Goal: Information Seeking & Learning: Find specific fact

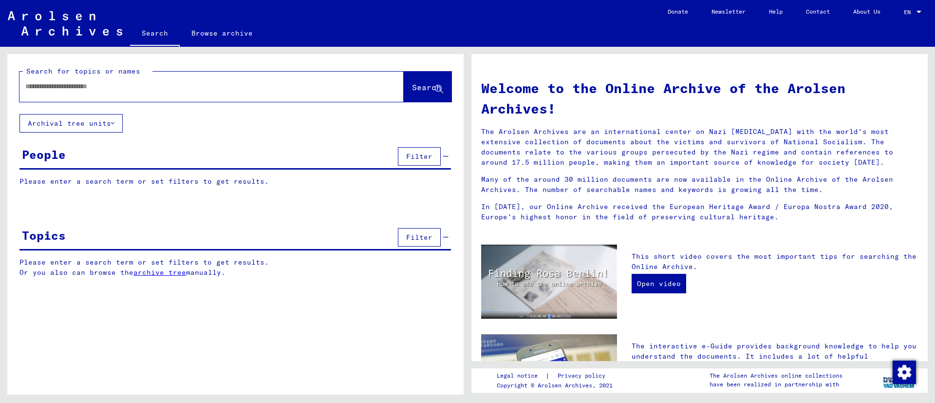
click at [154, 91] on input "text" at bounding box center [199, 86] width 349 height 10
type input "******"
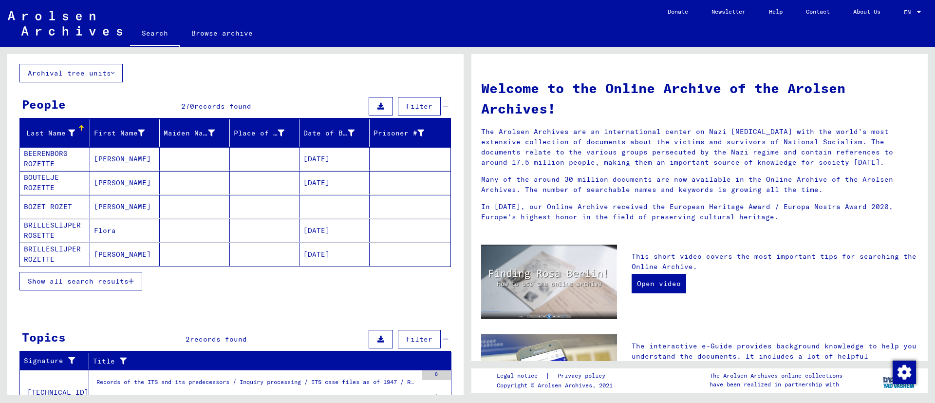
scroll to position [73, 0]
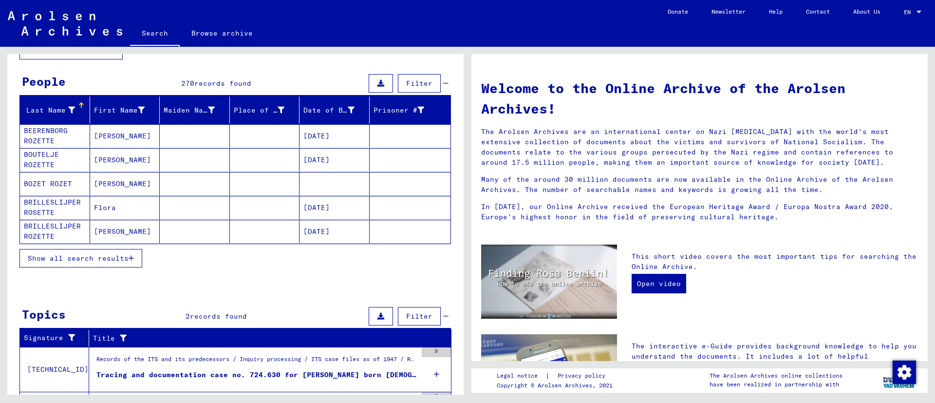
click at [92, 254] on span "Show all search results" at bounding box center [78, 258] width 101 height 9
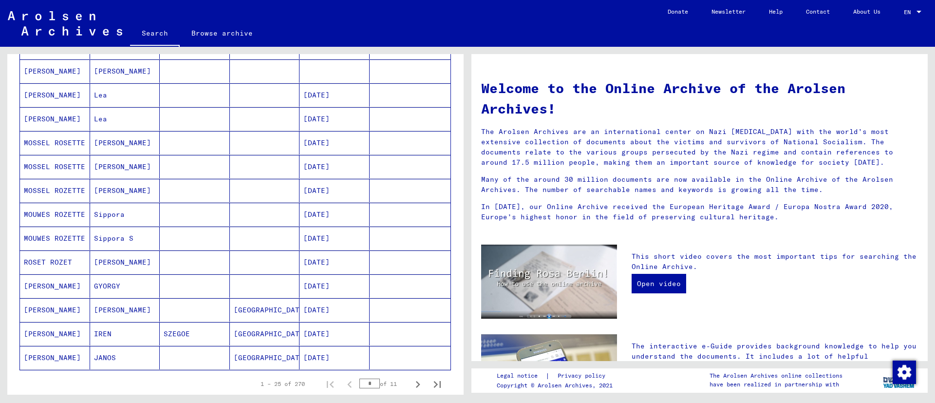
scroll to position [438, 0]
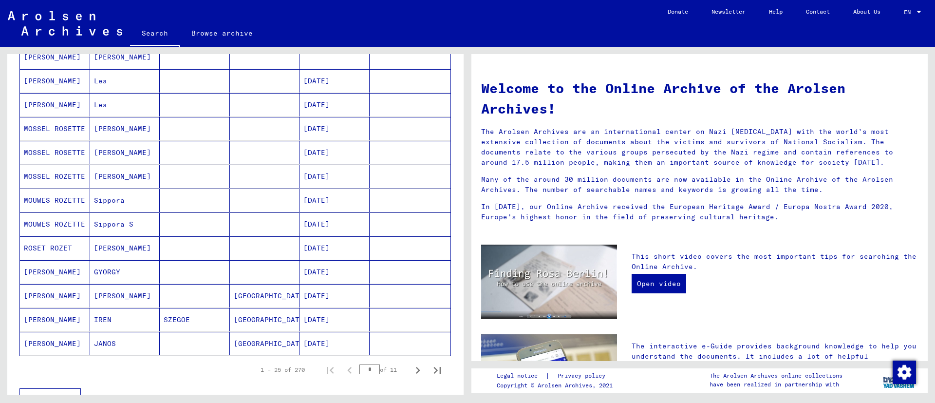
click at [36, 294] on mat-cell "[PERSON_NAME]" at bounding box center [55, 295] width 70 height 23
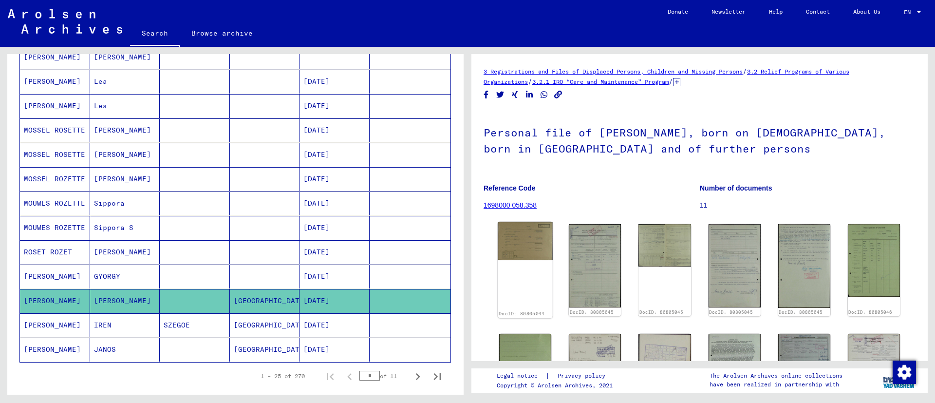
click at [506, 242] on img at bounding box center [525, 241] width 55 height 38
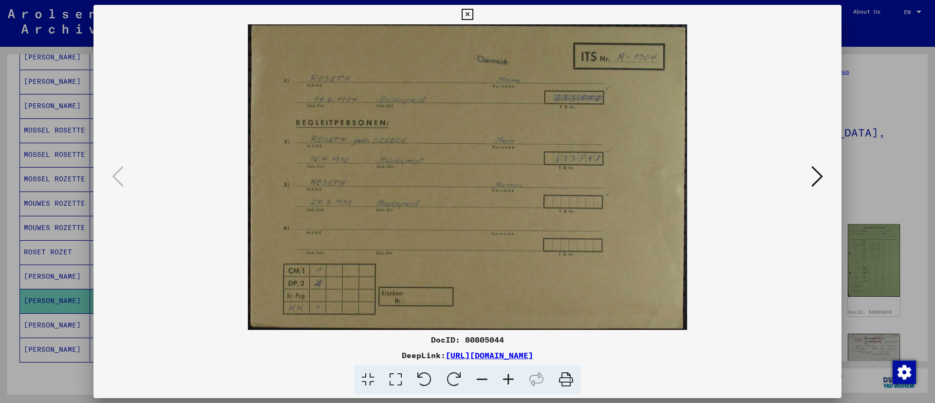
click at [468, 10] on icon at bounding box center [467, 15] width 11 height 12
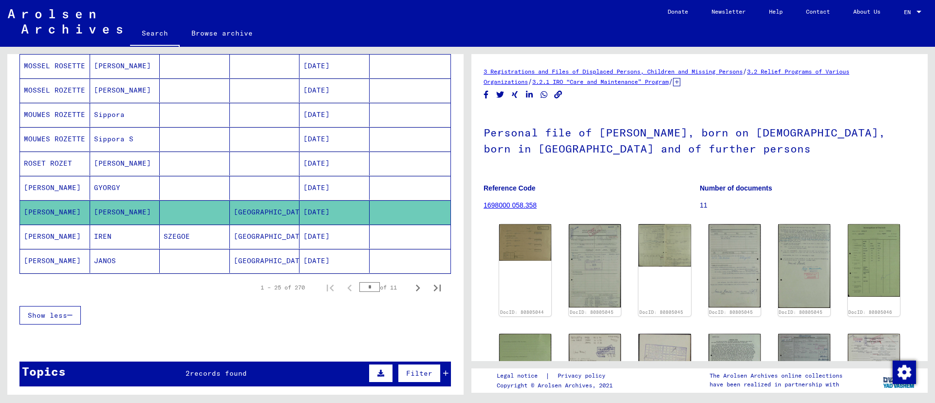
scroll to position [590, 0]
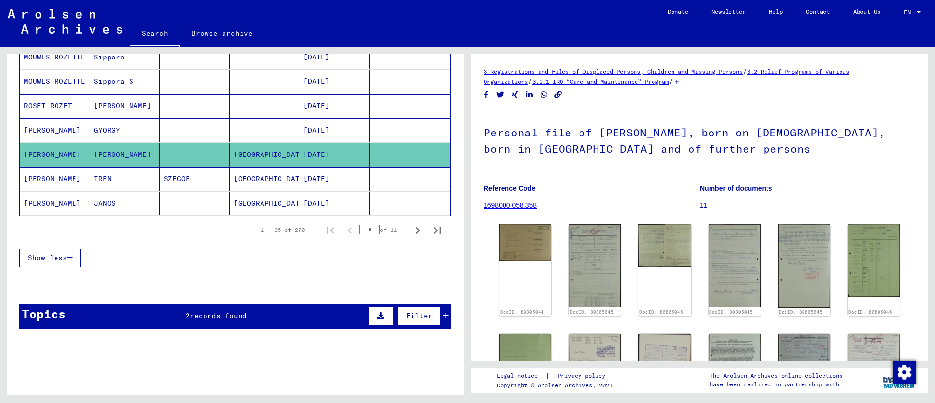
click at [44, 178] on mat-cell "[PERSON_NAME]" at bounding box center [55, 179] width 70 height 24
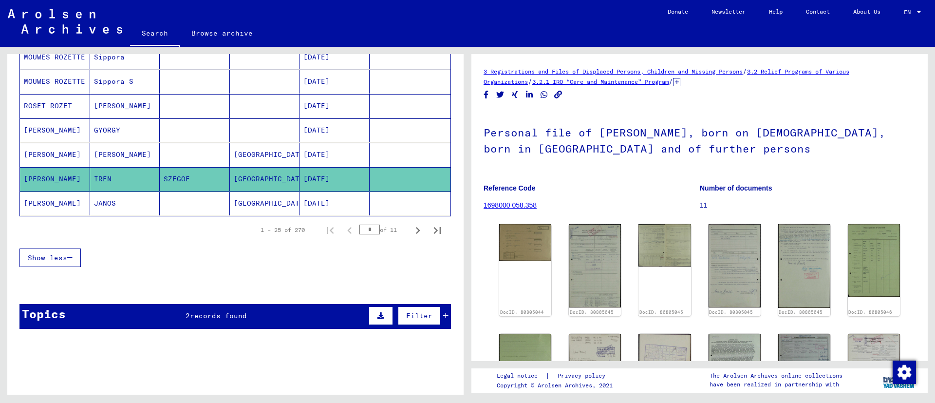
click at [43, 177] on mat-cell "[PERSON_NAME]" at bounding box center [55, 179] width 70 height 24
click at [44, 176] on mat-cell "[PERSON_NAME]" at bounding box center [55, 179] width 70 height 24
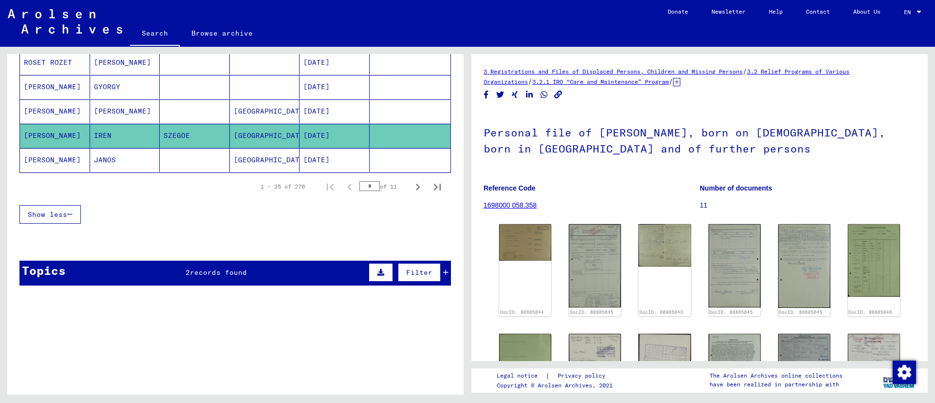
scroll to position [653, 0]
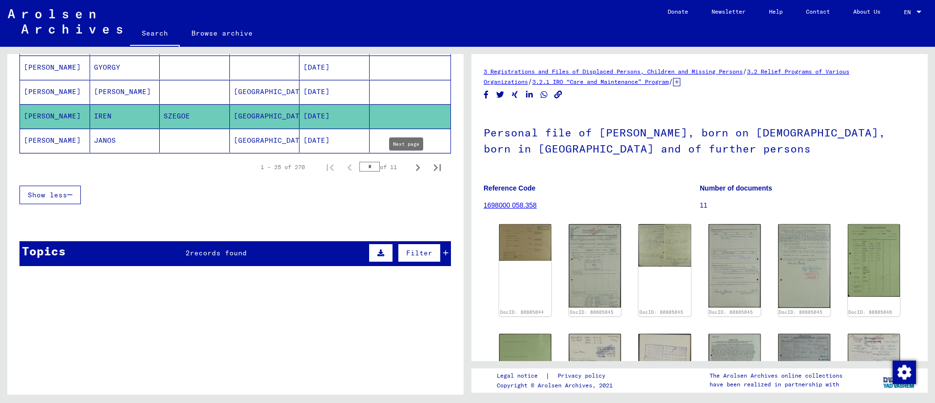
click at [411, 166] on icon "Next page" at bounding box center [418, 168] width 14 height 14
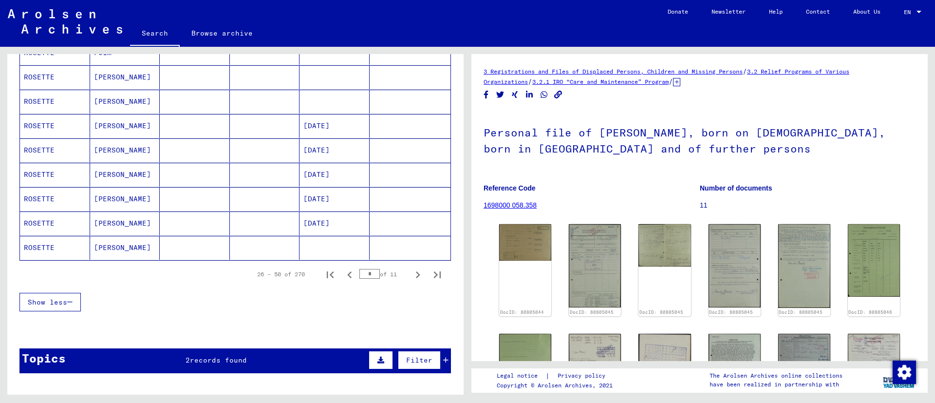
scroll to position [580, 0]
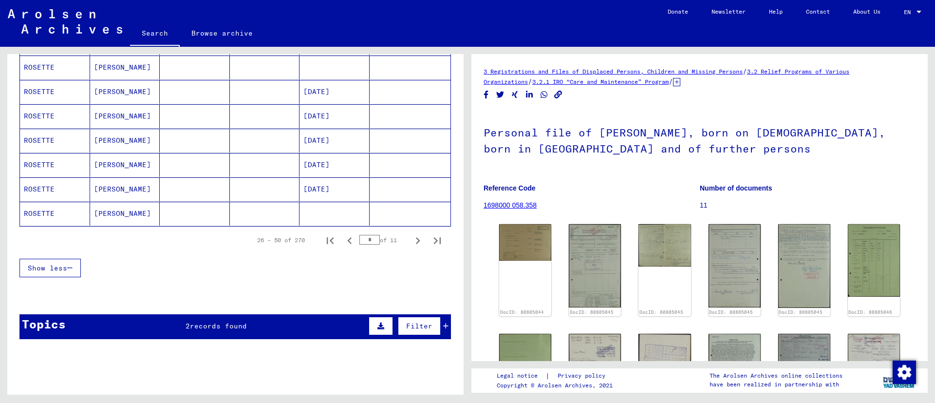
click at [62, 209] on mat-cell "ROSETTE" at bounding box center [55, 214] width 70 height 24
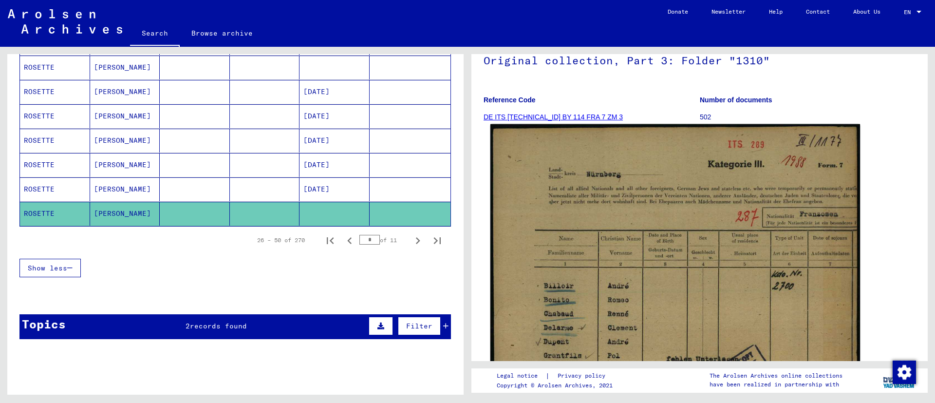
scroll to position [73, 0]
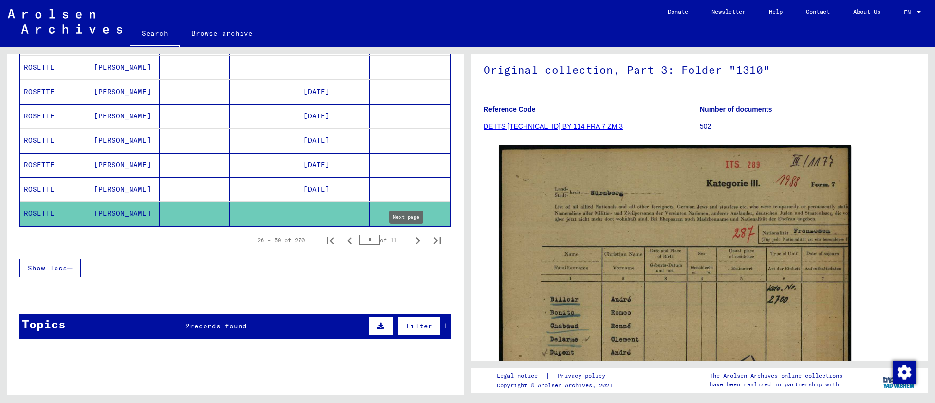
click at [411, 239] on icon "Next page" at bounding box center [418, 241] width 14 height 14
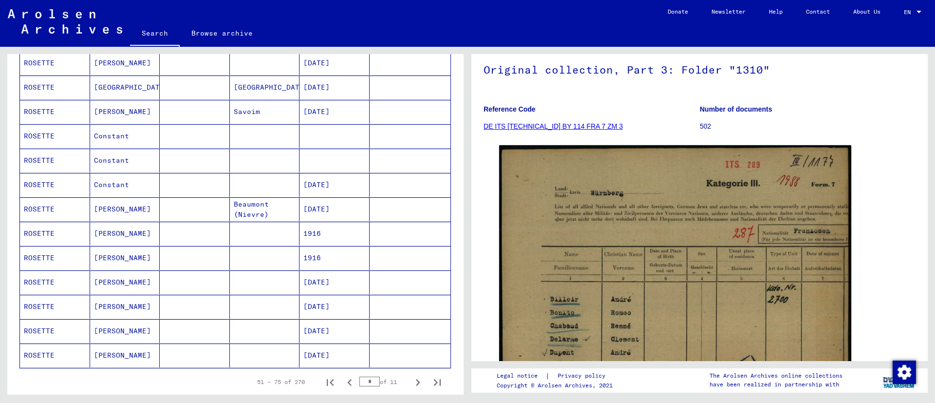
scroll to position [512, 0]
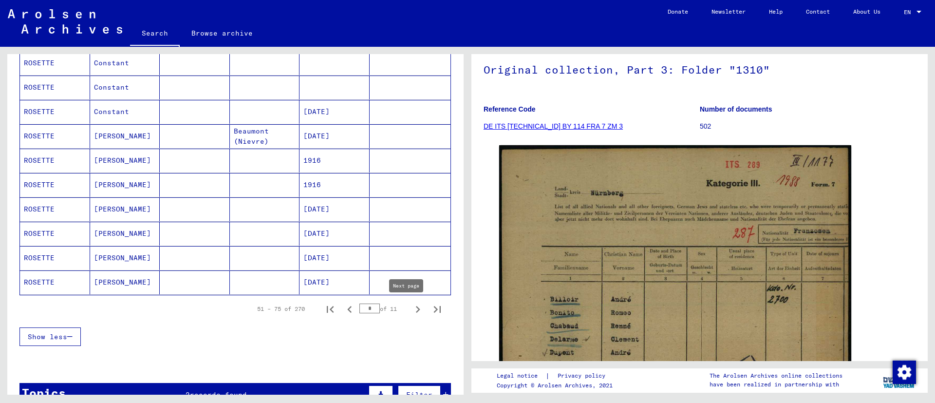
click at [408, 305] on button "Next page" at bounding box center [417, 308] width 19 height 19
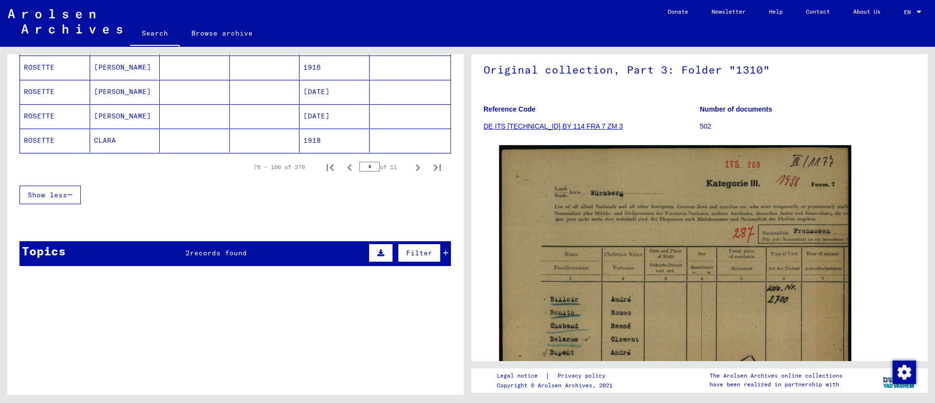
scroll to position [580, 0]
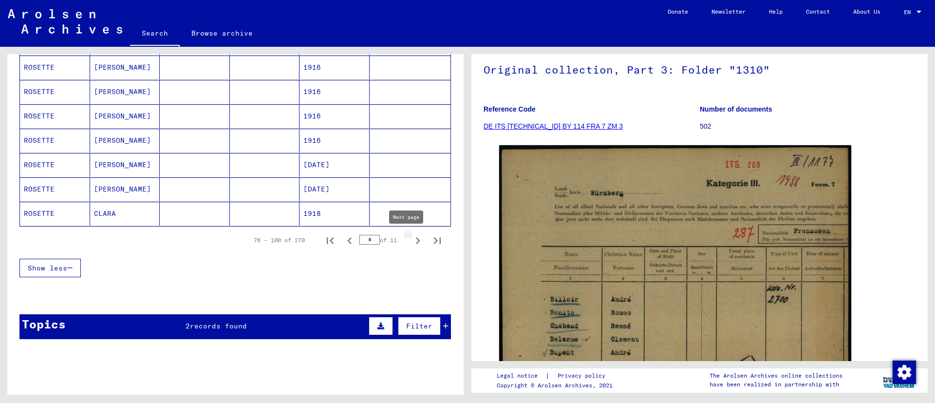
click at [411, 239] on icon "Next page" at bounding box center [418, 241] width 14 height 14
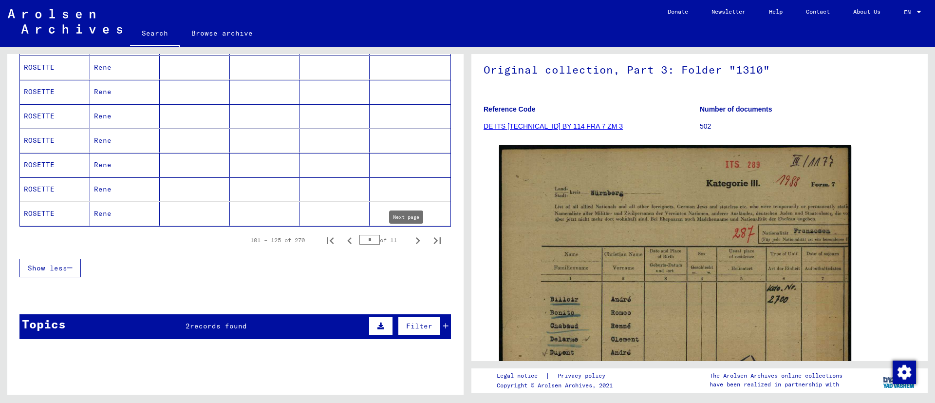
click at [408, 232] on button "Next page" at bounding box center [417, 239] width 19 height 19
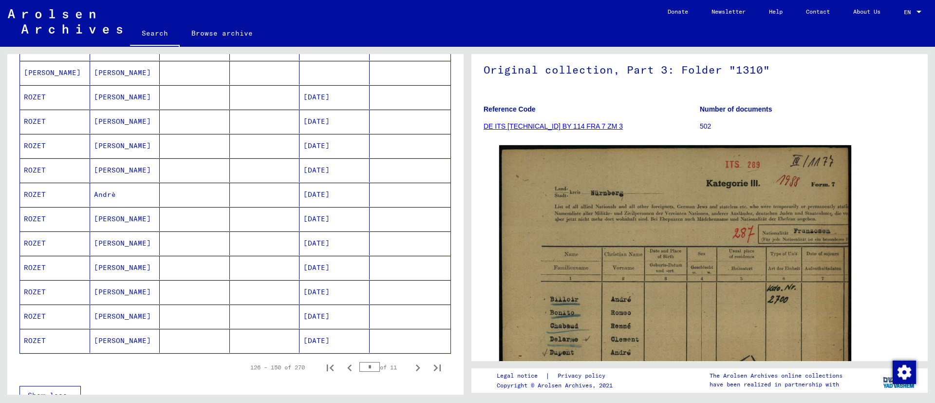
scroll to position [434, 0]
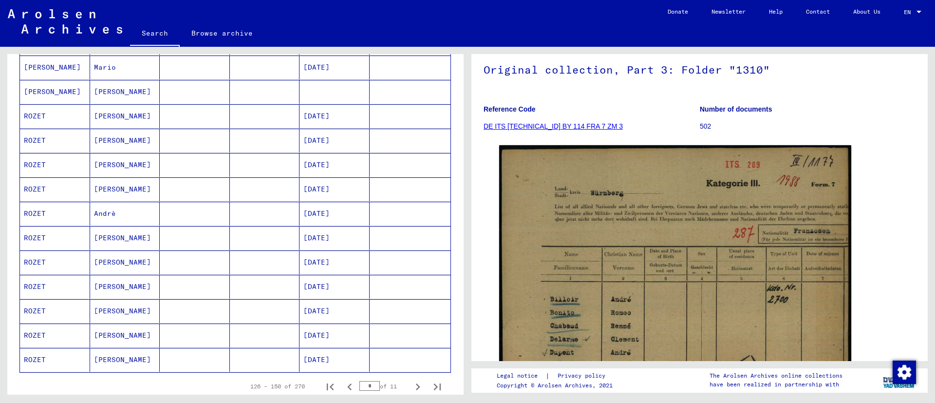
click at [37, 137] on mat-cell "ROZET" at bounding box center [55, 141] width 70 height 24
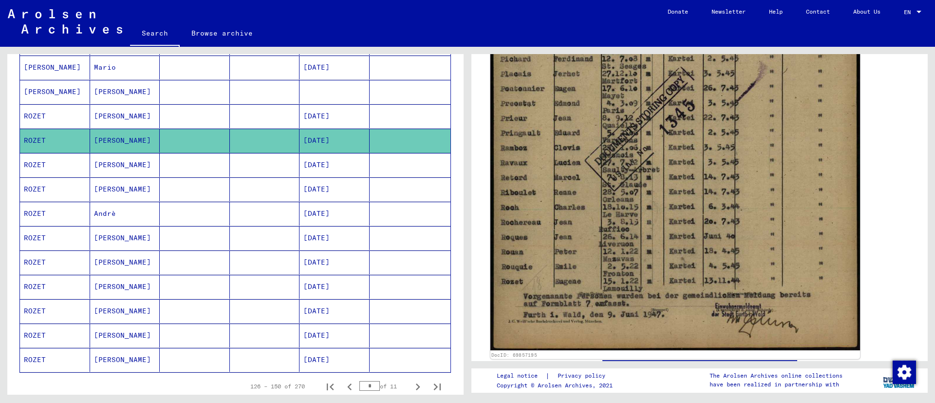
scroll to position [438, 0]
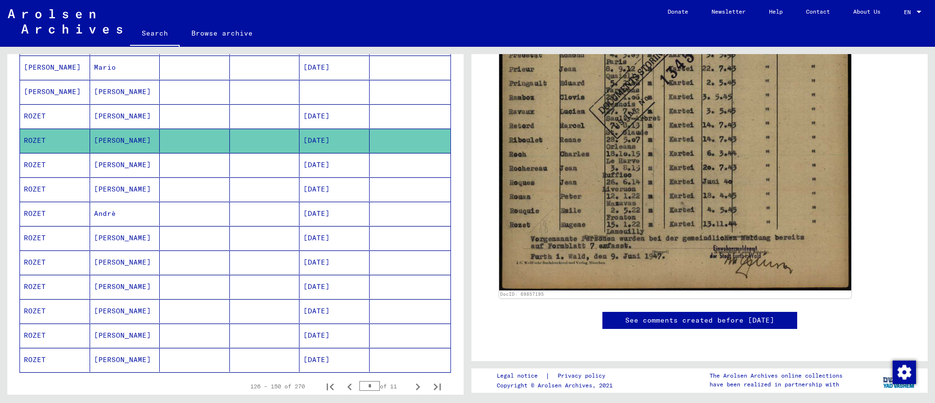
click at [65, 164] on mat-cell "ROZET" at bounding box center [55, 165] width 70 height 24
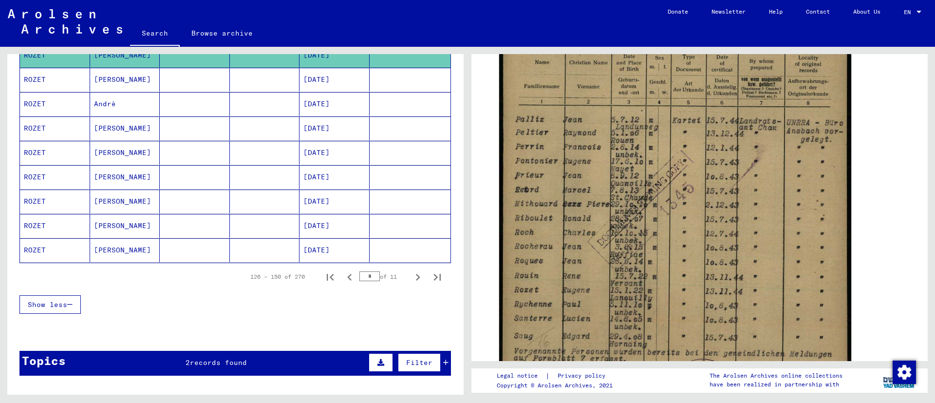
scroll to position [580, 0]
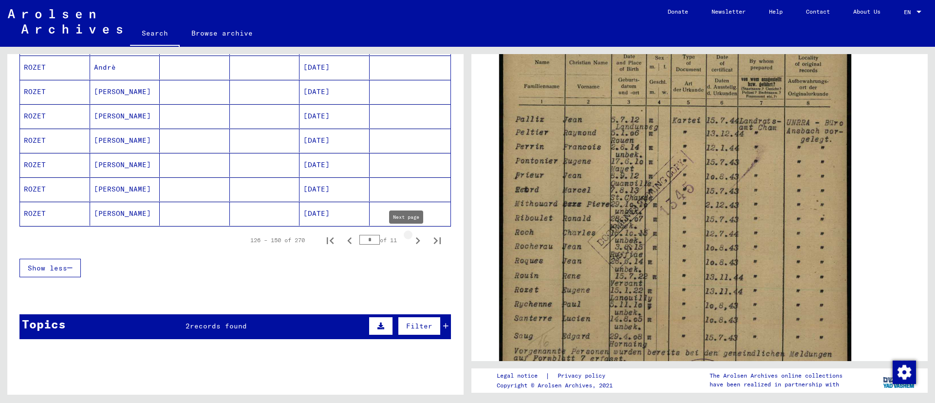
click at [411, 237] on icon "Next page" at bounding box center [418, 241] width 14 height 14
click at [411, 238] on icon "Next page" at bounding box center [418, 241] width 14 height 14
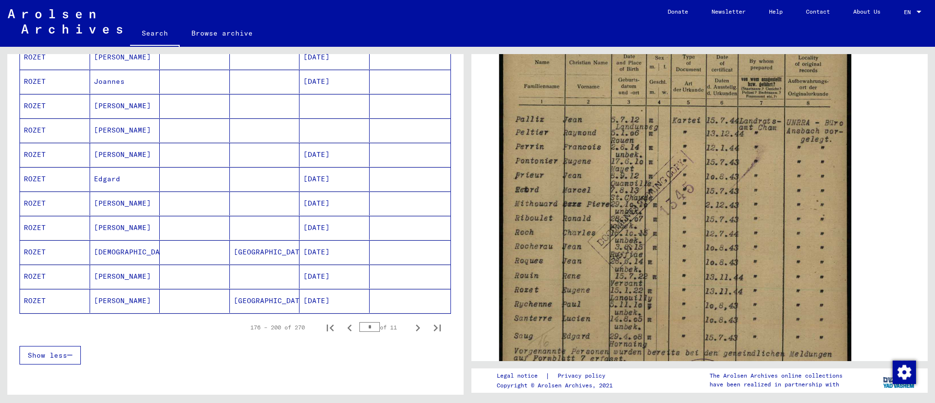
scroll to position [507, 0]
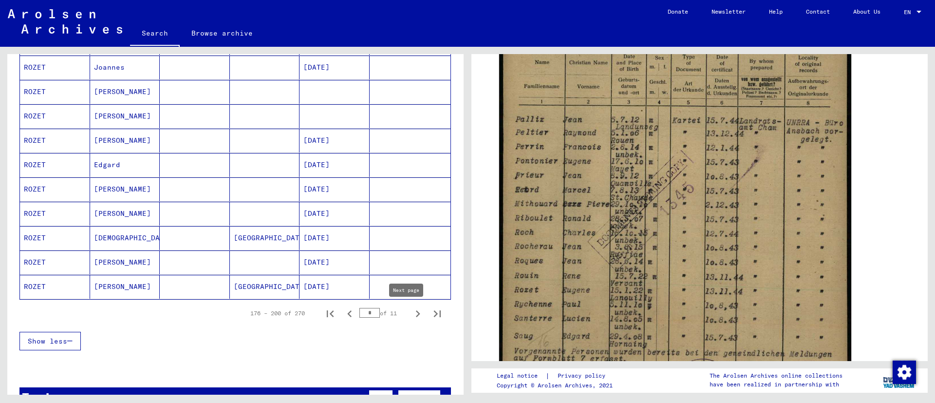
click at [411, 314] on icon "Next page" at bounding box center [418, 314] width 14 height 14
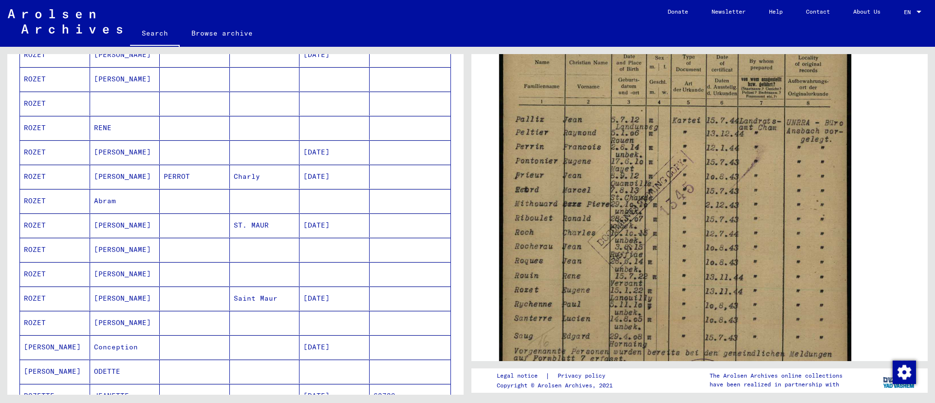
scroll to position [434, 0]
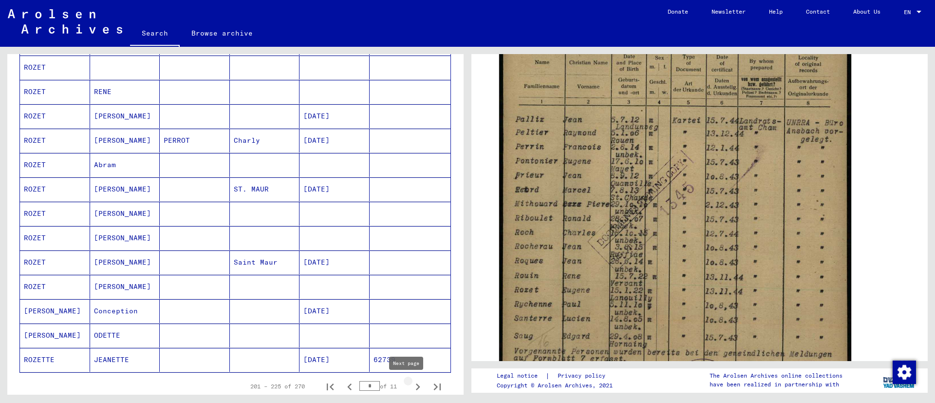
click at [411, 383] on icon "Next page" at bounding box center [418, 387] width 14 height 14
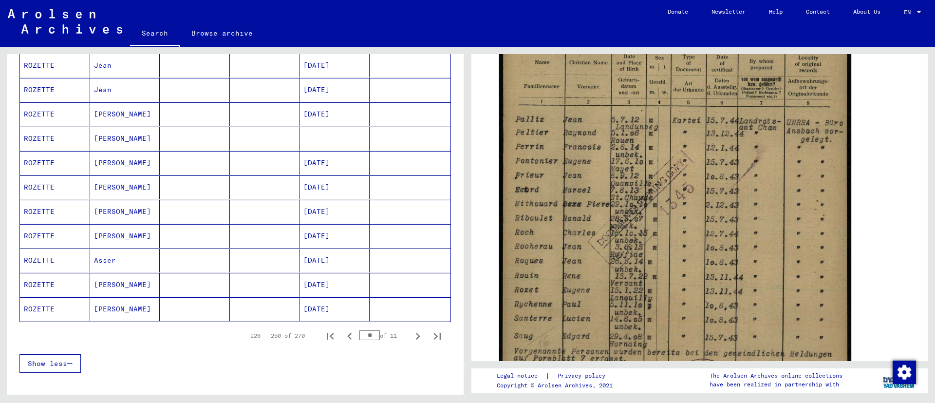
scroll to position [507, 0]
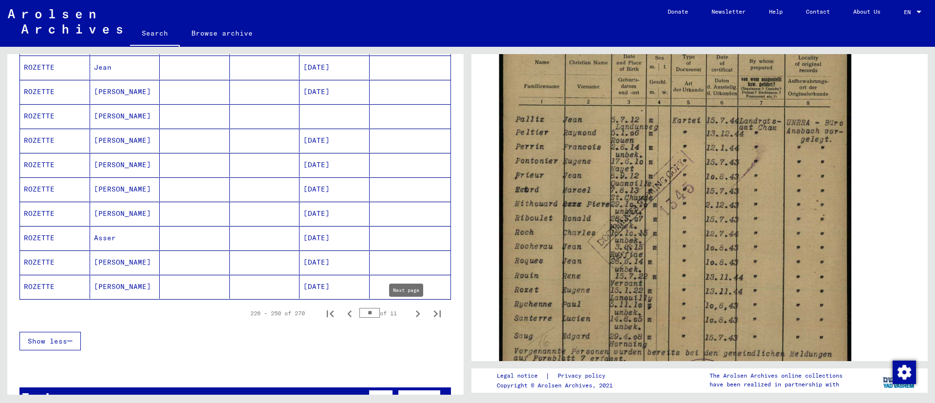
click at [411, 310] on icon "Next page" at bounding box center [418, 314] width 14 height 14
type input "**"
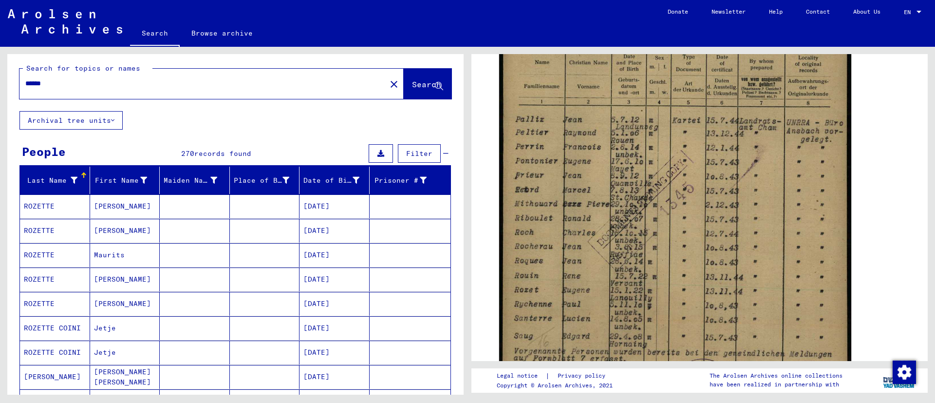
scroll to position [0, 0]
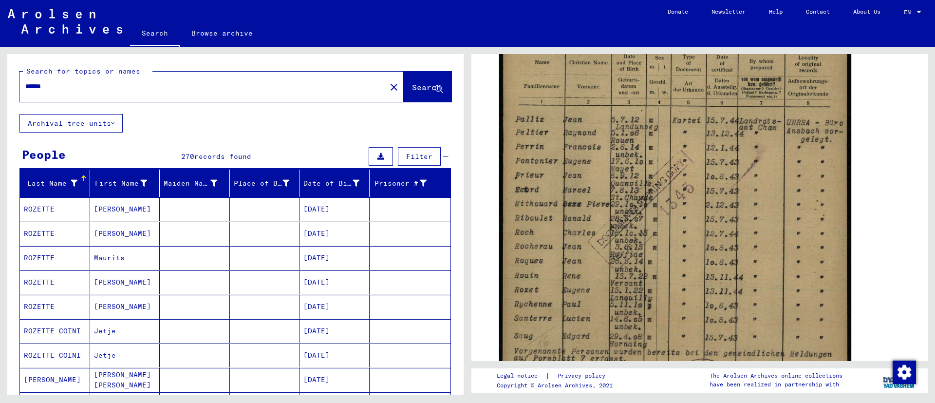
drag, startPoint x: 70, startPoint y: 81, endPoint x: 0, endPoint y: 92, distance: 70.5
click at [0, 92] on div "Search for topics or names ****** close Search Archival tree units People 270 r…" at bounding box center [234, 221] width 468 height 348
type input "******"
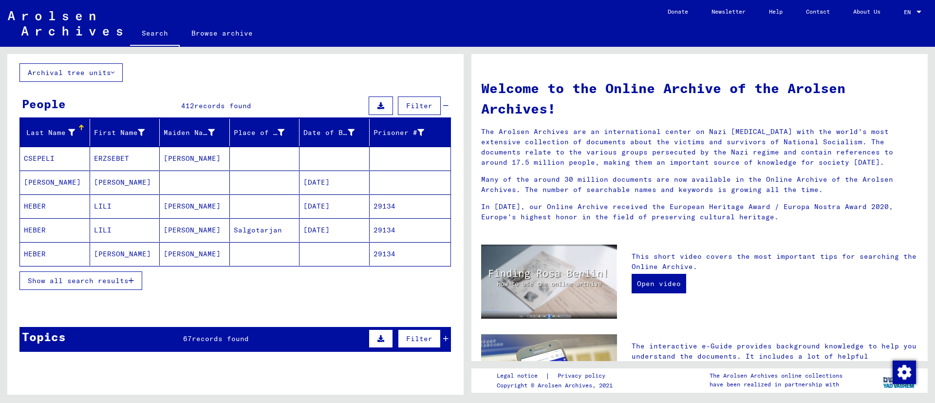
scroll to position [73, 0]
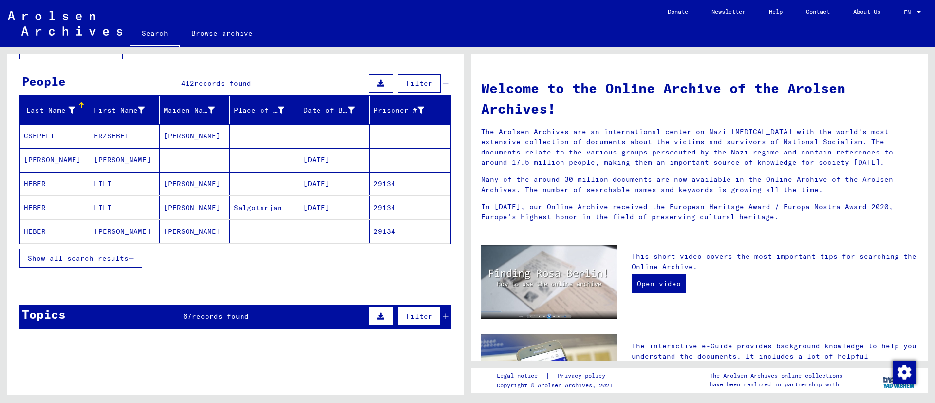
click at [126, 261] on span "Show all search results" at bounding box center [78, 258] width 101 height 9
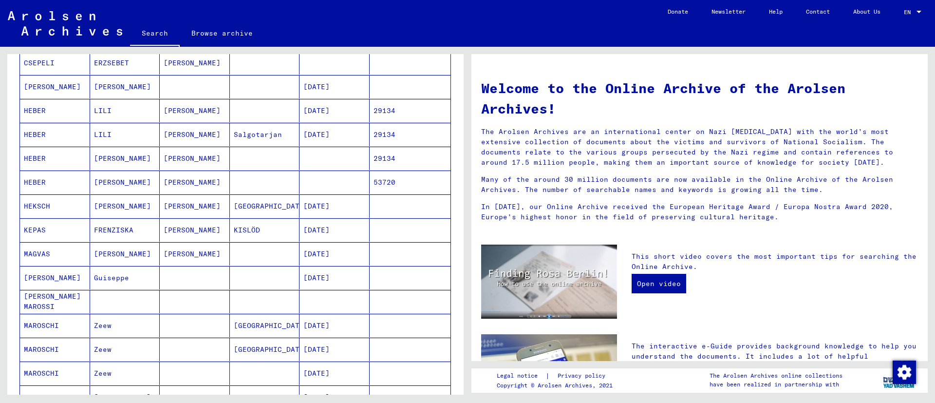
scroll to position [219, 0]
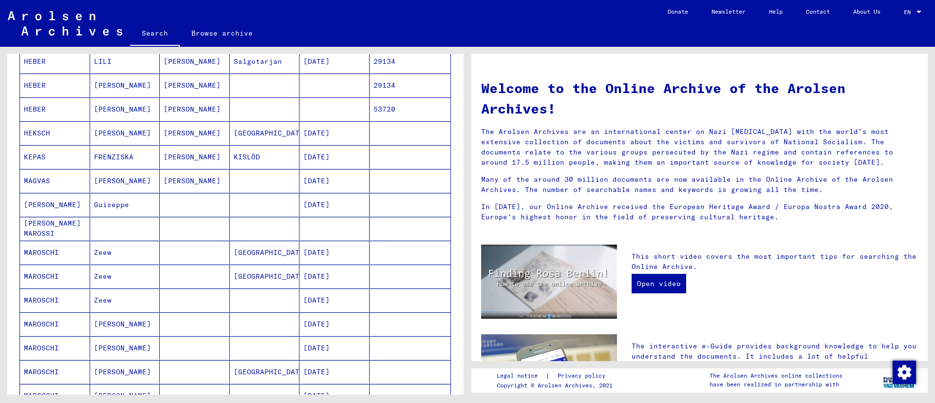
click at [82, 178] on mat-cell "MAGVAS" at bounding box center [55, 180] width 70 height 23
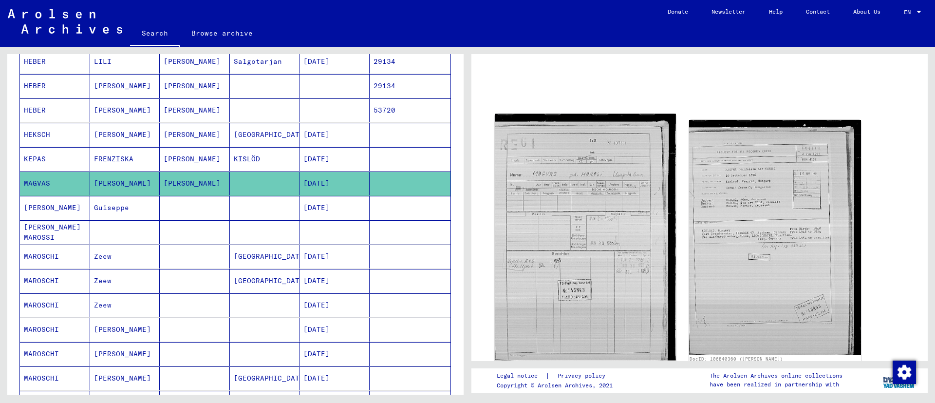
scroll to position [73, 0]
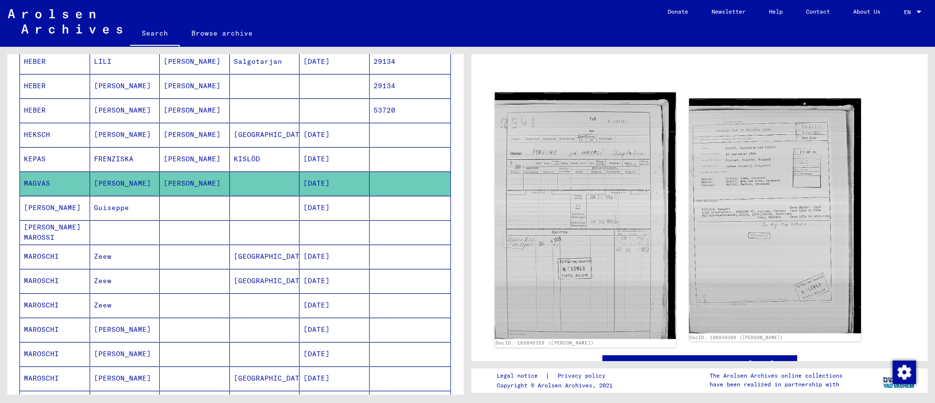
click at [574, 199] on img at bounding box center [585, 216] width 181 height 247
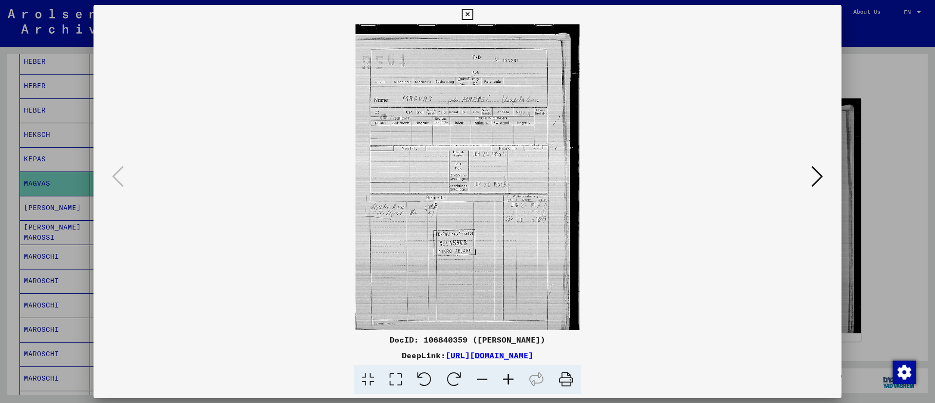
click at [511, 377] on icon at bounding box center [508, 380] width 26 height 30
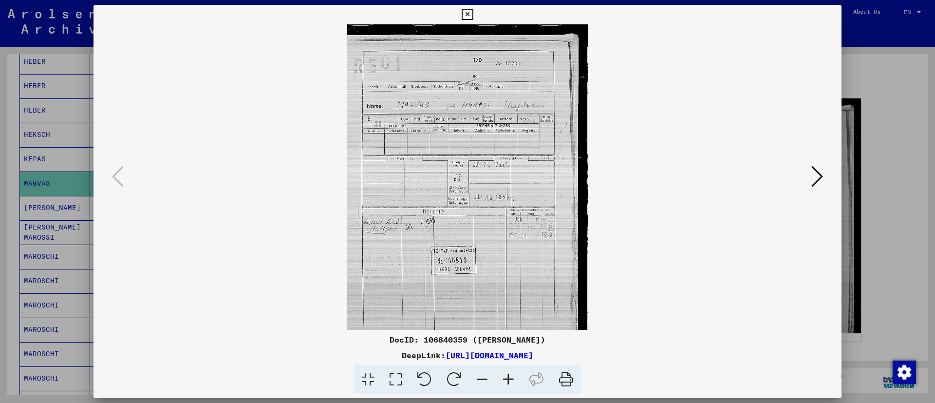
click at [511, 377] on icon at bounding box center [508, 380] width 26 height 30
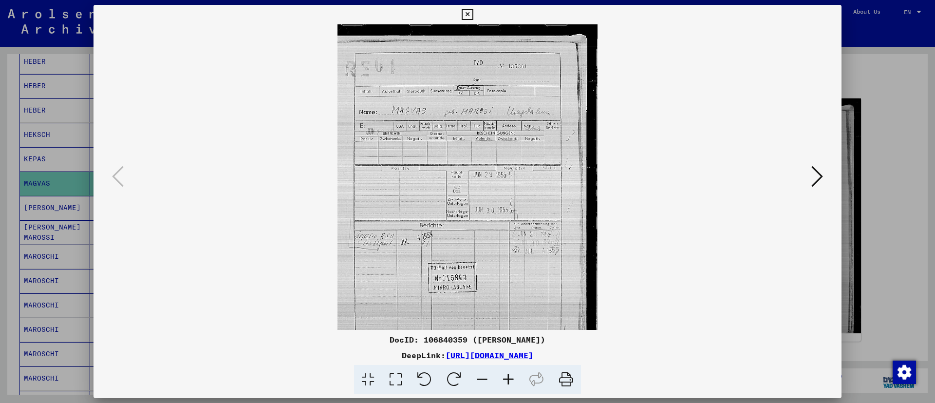
click at [511, 377] on icon at bounding box center [508, 380] width 26 height 30
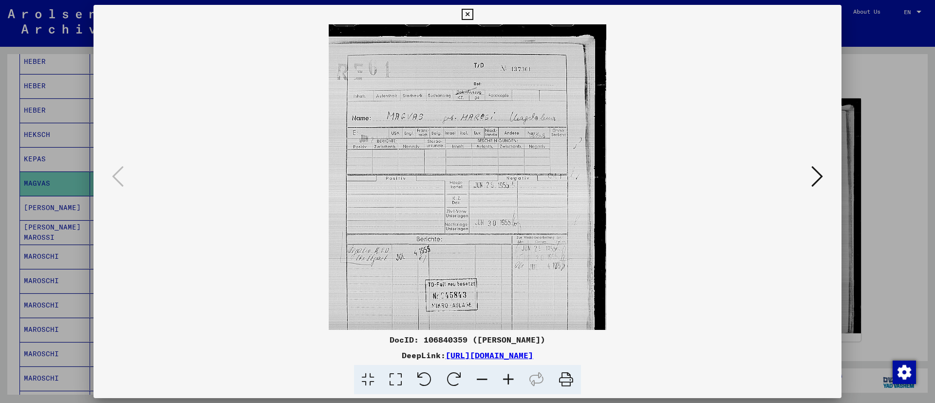
click at [512, 377] on icon at bounding box center [508, 380] width 26 height 30
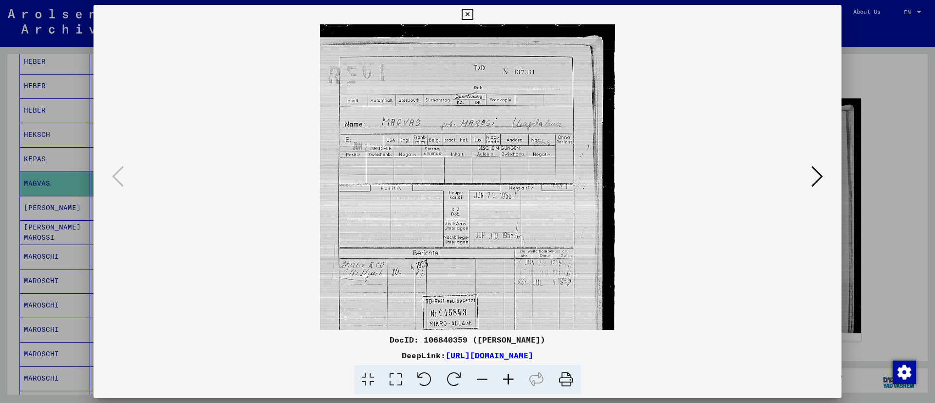
click at [512, 377] on icon at bounding box center [508, 380] width 26 height 30
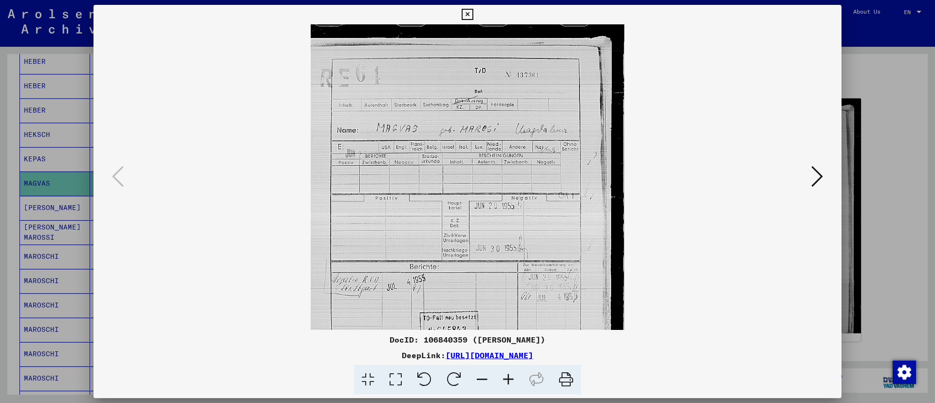
click at [512, 377] on icon at bounding box center [508, 380] width 26 height 30
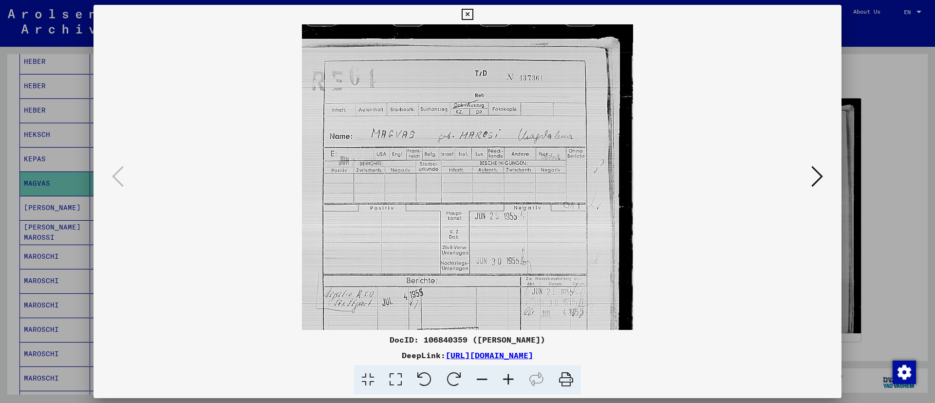
click at [512, 377] on icon at bounding box center [508, 380] width 26 height 30
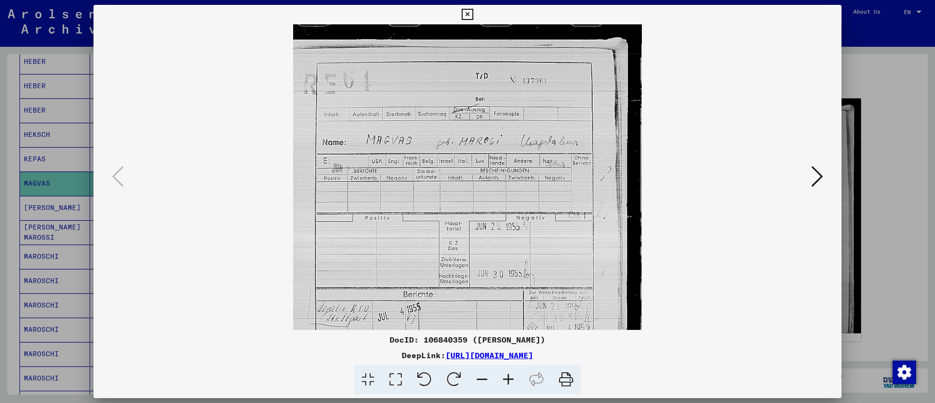
click at [512, 377] on icon at bounding box center [508, 380] width 26 height 30
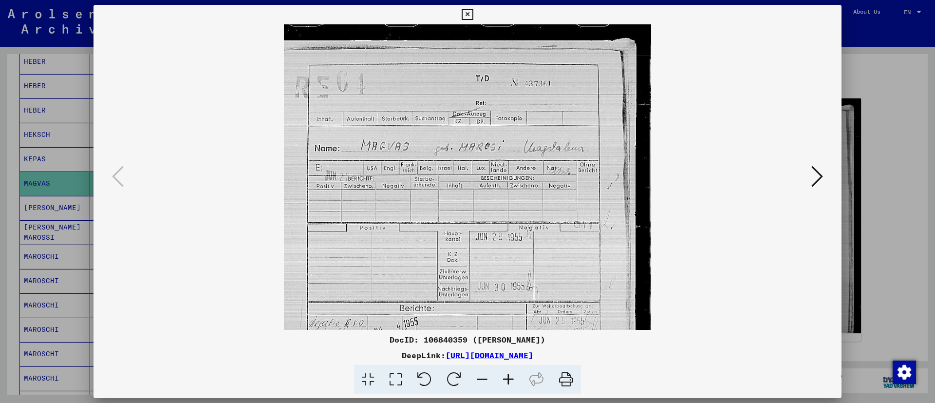
click at [512, 377] on icon at bounding box center [508, 380] width 26 height 30
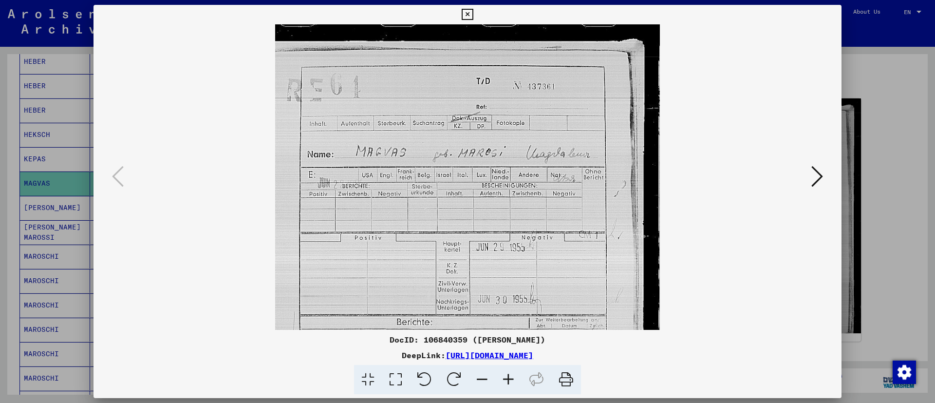
click at [512, 376] on icon at bounding box center [508, 380] width 26 height 30
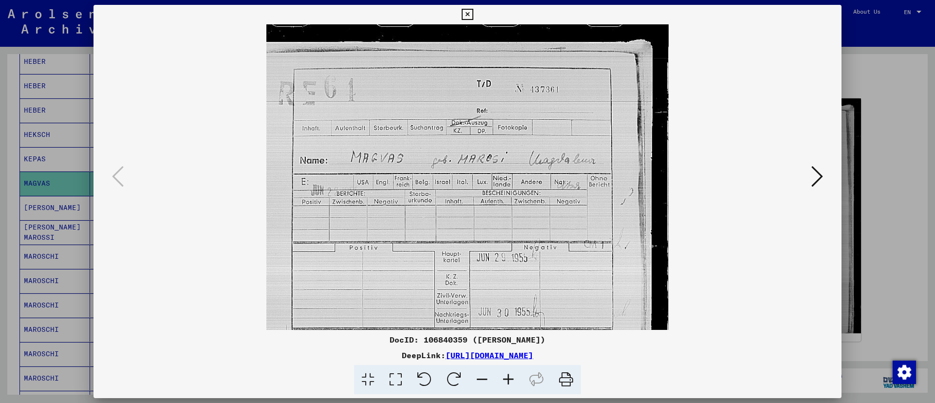
click at [512, 374] on icon at bounding box center [508, 380] width 26 height 30
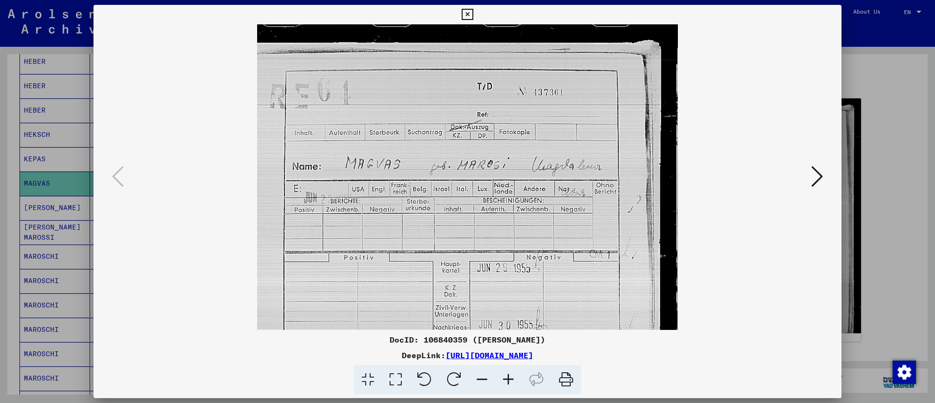
click at [512, 374] on icon at bounding box center [508, 380] width 26 height 30
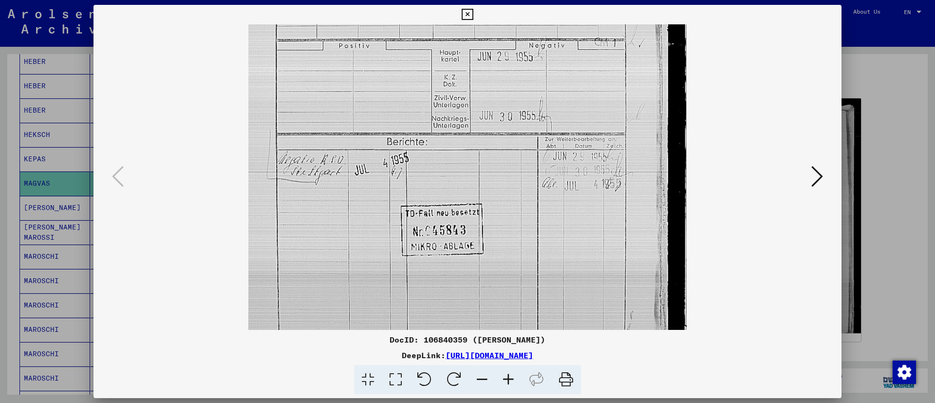
scroll to position [221, 0]
drag, startPoint x: 558, startPoint y: 307, endPoint x: 405, endPoint y: 86, distance: 268.9
click at [405, 86] on img at bounding box center [467, 102] width 438 height 598
click at [820, 174] on icon at bounding box center [818, 176] width 12 height 23
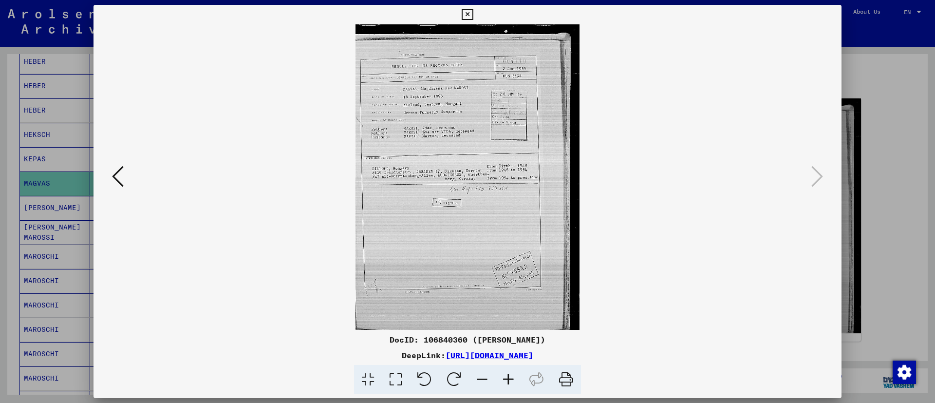
scroll to position [0, 0]
click at [499, 371] on icon at bounding box center [508, 380] width 26 height 30
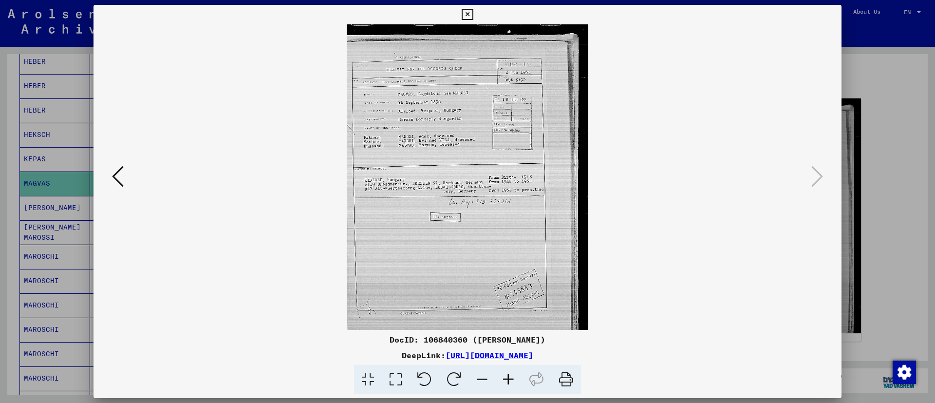
click at [499, 371] on icon at bounding box center [508, 380] width 26 height 30
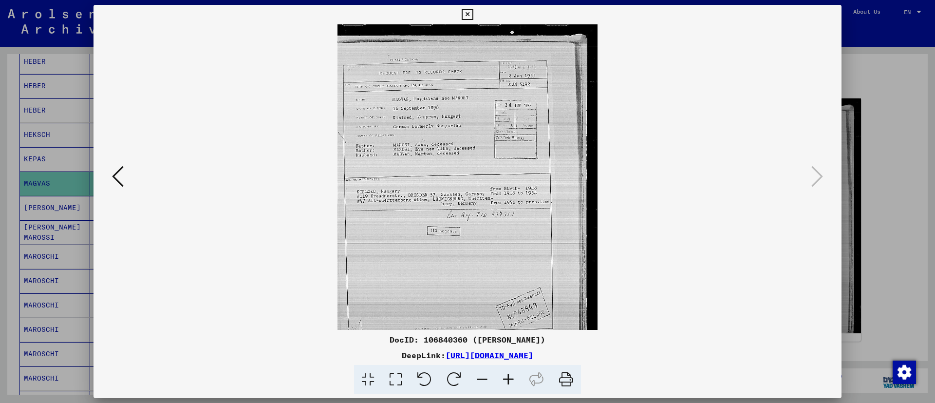
click at [499, 371] on icon at bounding box center [508, 380] width 26 height 30
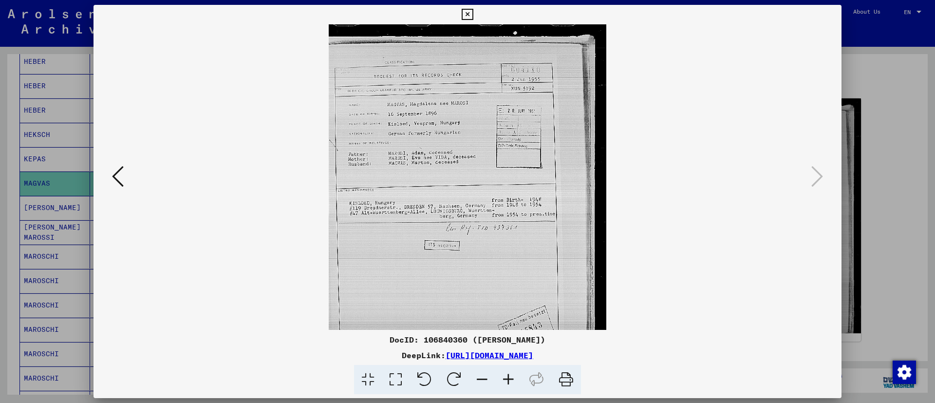
click at [506, 375] on icon at bounding box center [508, 380] width 26 height 30
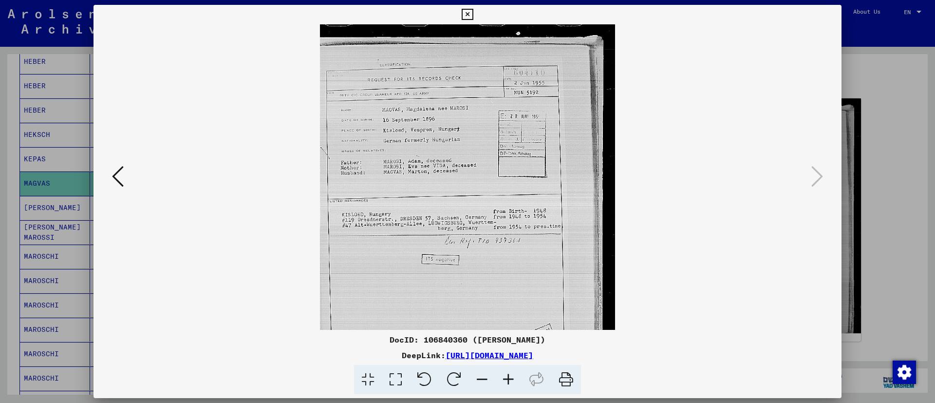
click at [506, 375] on icon at bounding box center [508, 380] width 26 height 30
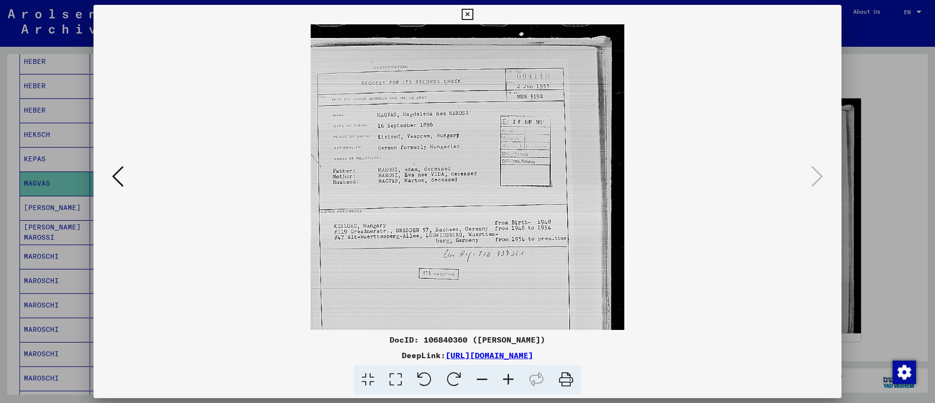
click at [505, 375] on icon at bounding box center [508, 380] width 26 height 30
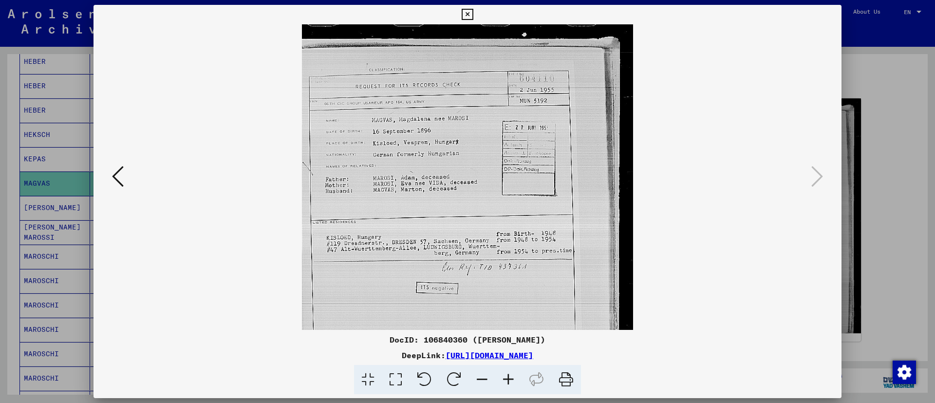
click at [504, 374] on icon at bounding box center [508, 380] width 26 height 30
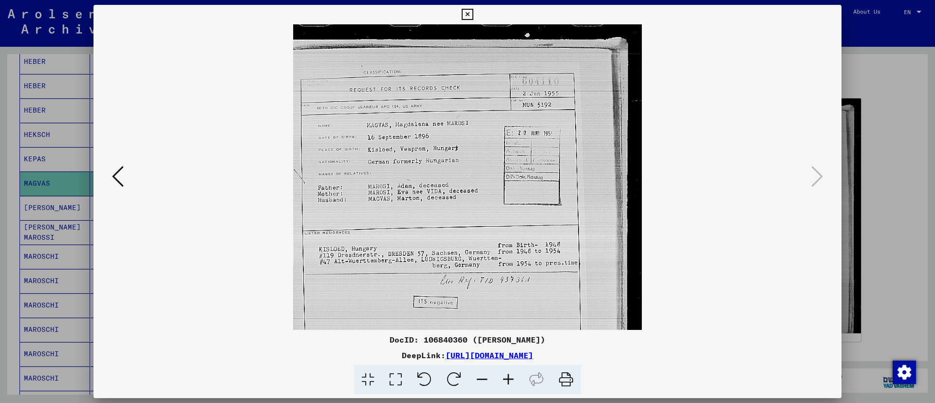
click at [504, 373] on icon at bounding box center [508, 380] width 26 height 30
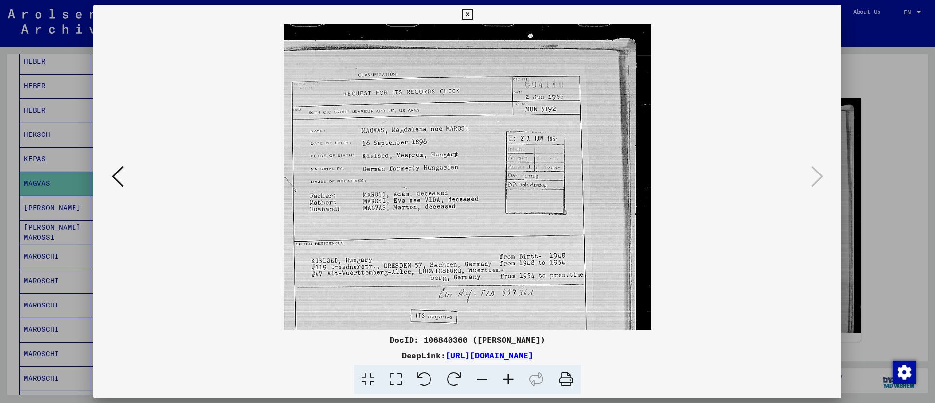
click at [504, 373] on icon at bounding box center [508, 380] width 26 height 30
click at [503, 373] on icon at bounding box center [508, 380] width 26 height 30
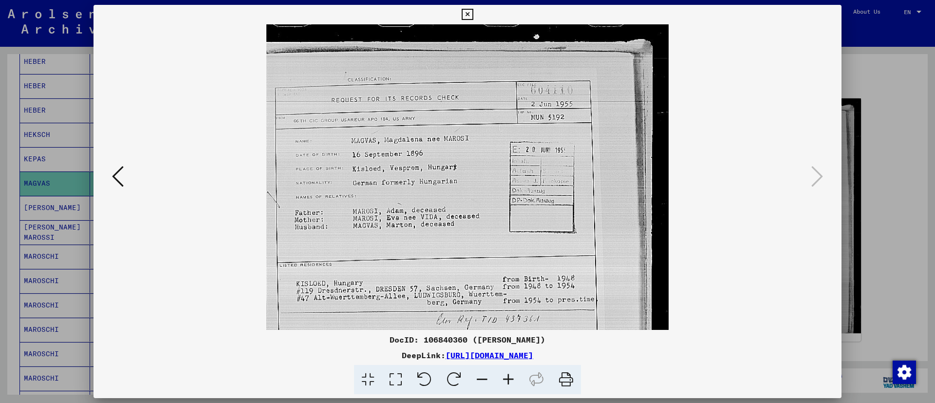
click at [503, 372] on icon at bounding box center [508, 380] width 26 height 30
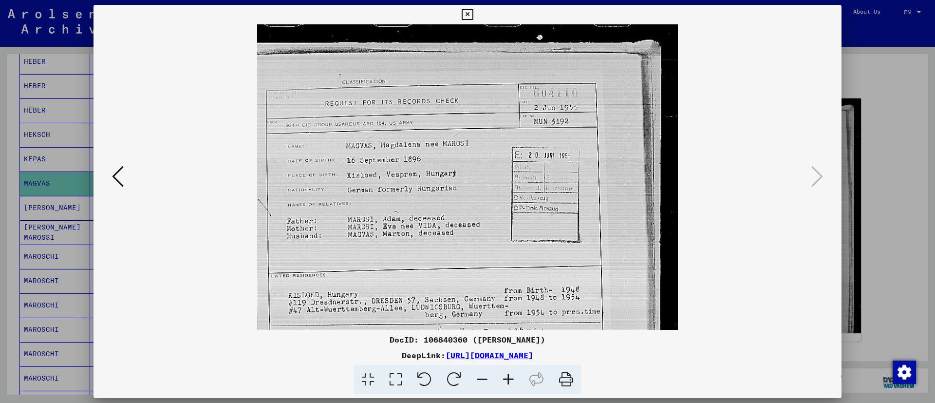
click at [503, 372] on icon at bounding box center [508, 380] width 26 height 30
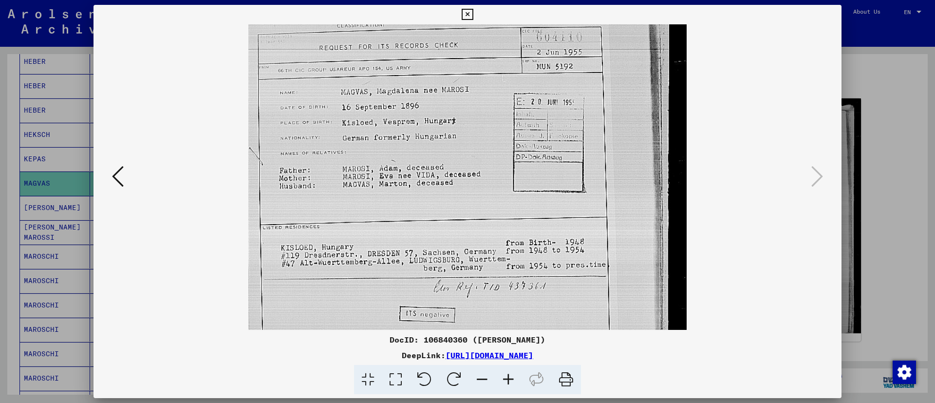
scroll to position [60, 0]
drag, startPoint x: 455, startPoint y: 229, endPoint x: 425, endPoint y: 169, distance: 67.1
click at [425, 169] on img at bounding box center [467, 263] width 438 height 598
click at [464, 9] on icon at bounding box center [467, 15] width 11 height 12
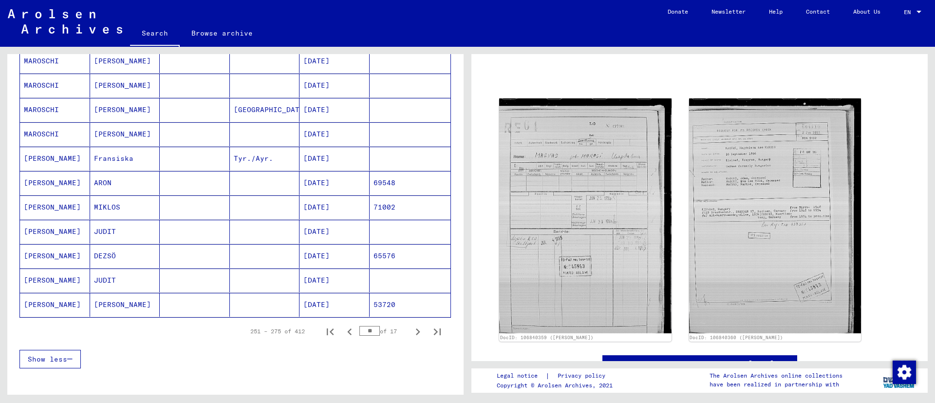
scroll to position [513, 0]
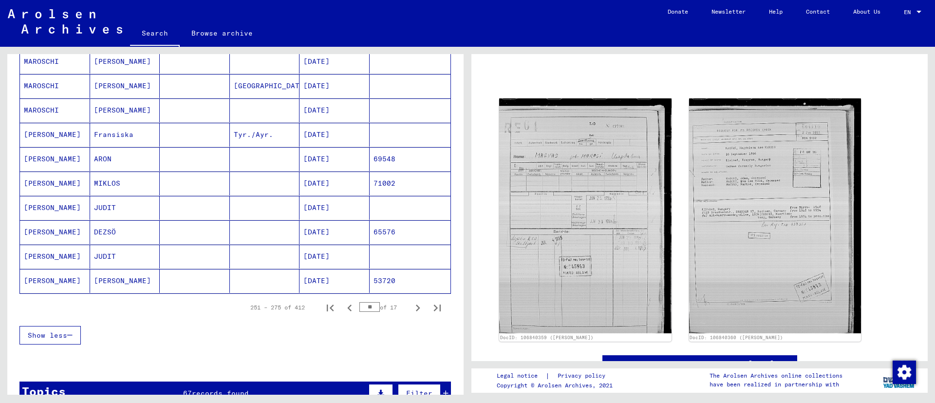
click at [138, 228] on mat-cell "DEZSÖ" at bounding box center [125, 232] width 70 height 24
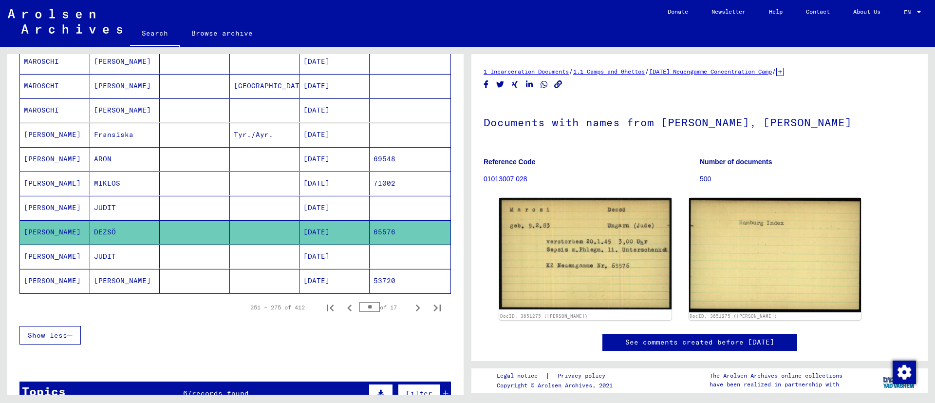
click at [138, 228] on mat-cell "DEZSÖ" at bounding box center [125, 232] width 70 height 24
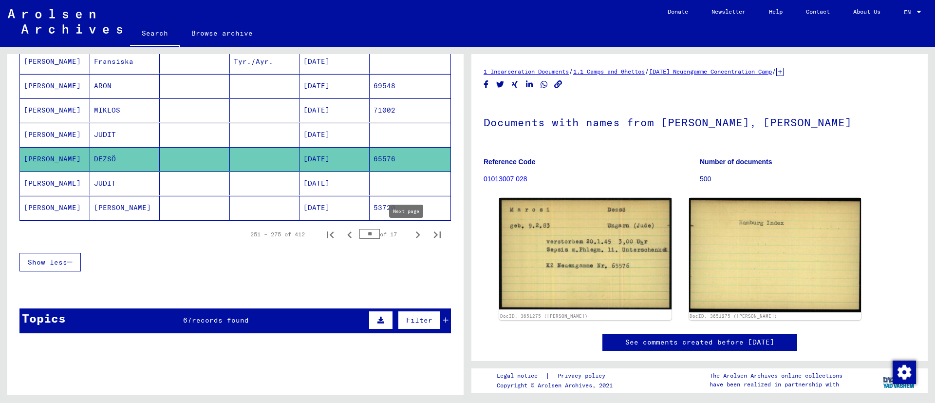
click at [411, 231] on icon "Next page" at bounding box center [418, 235] width 14 height 14
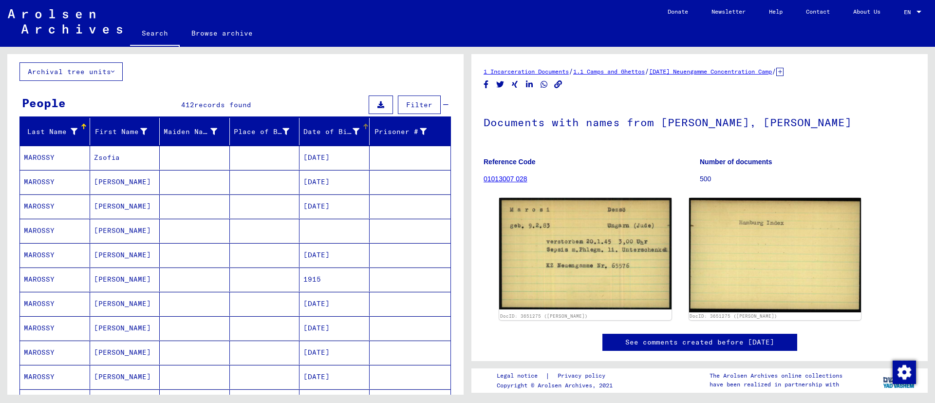
scroll to position [75, 0]
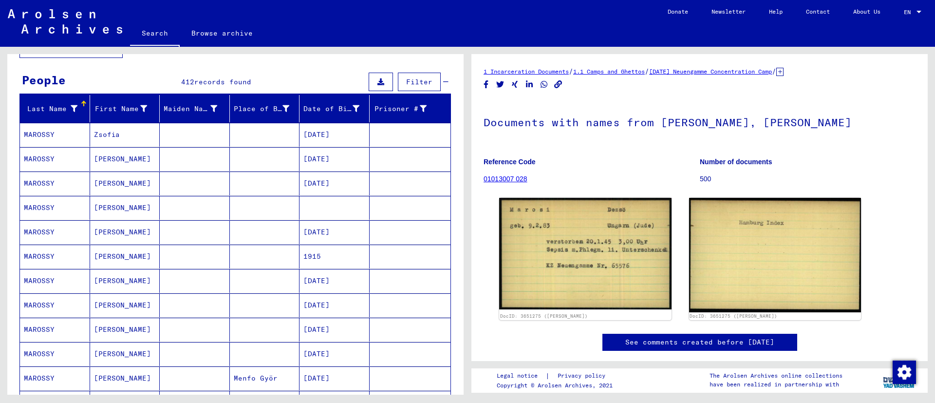
click at [142, 153] on mat-cell "[PERSON_NAME]" at bounding box center [125, 159] width 70 height 24
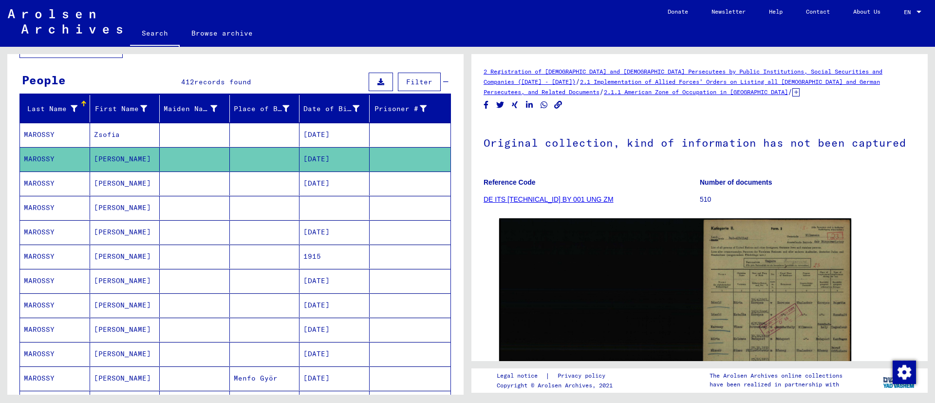
click at [142, 153] on mat-cell "[PERSON_NAME]" at bounding box center [125, 159] width 70 height 24
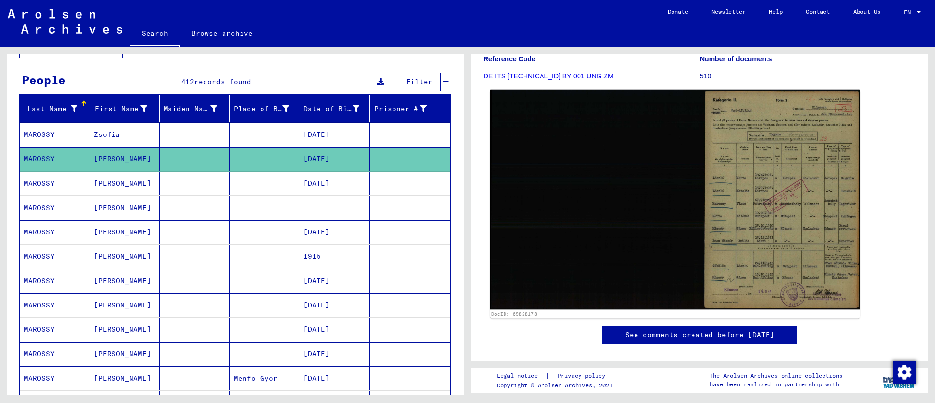
scroll to position [146, 0]
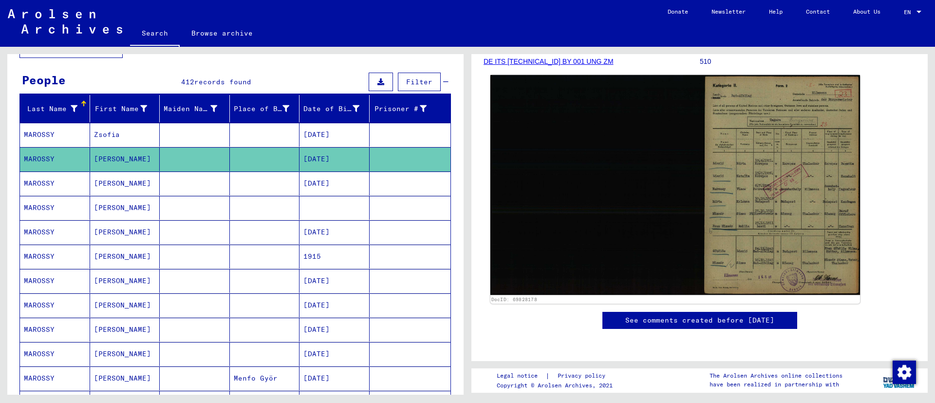
click at [721, 217] on img at bounding box center [676, 185] width 370 height 220
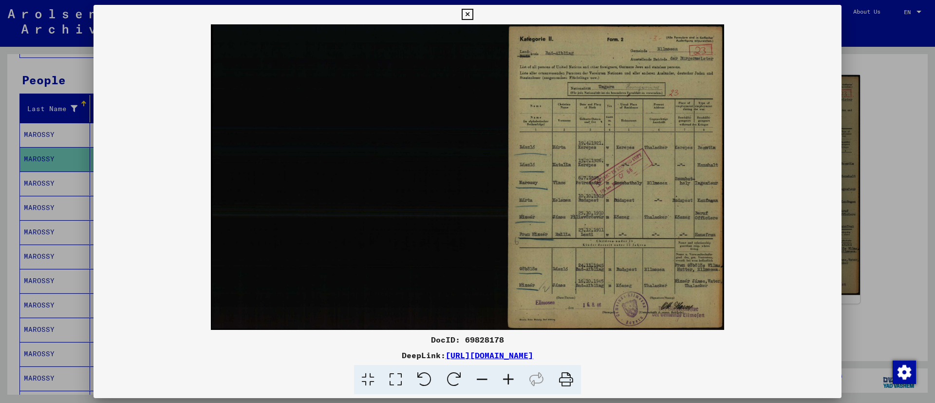
click at [721, 217] on img at bounding box center [468, 176] width 748 height 305
click at [507, 371] on icon at bounding box center [508, 380] width 26 height 30
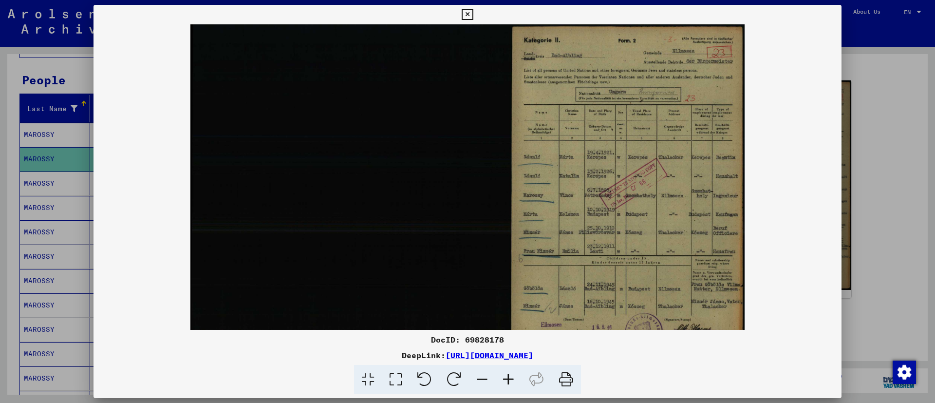
click at [507, 371] on icon at bounding box center [508, 380] width 26 height 30
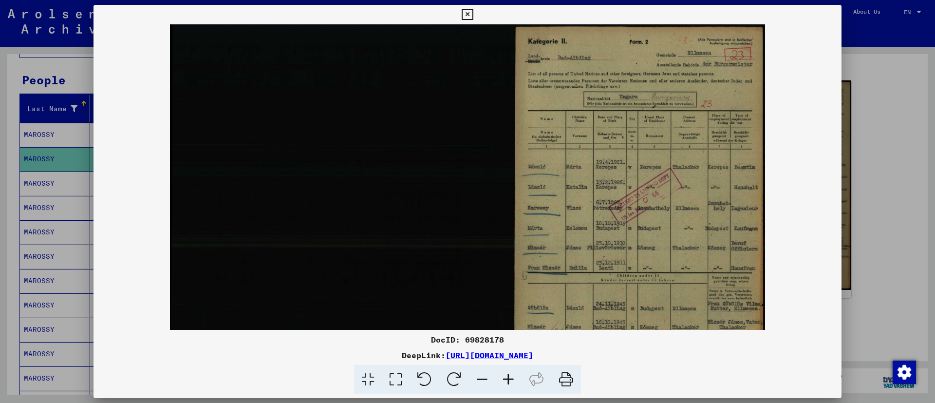
click at [507, 371] on icon at bounding box center [508, 380] width 26 height 30
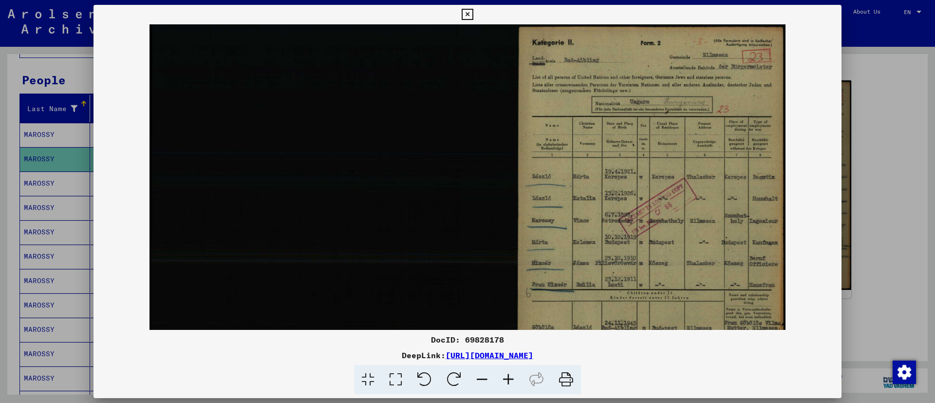
click at [507, 371] on icon at bounding box center [508, 380] width 26 height 30
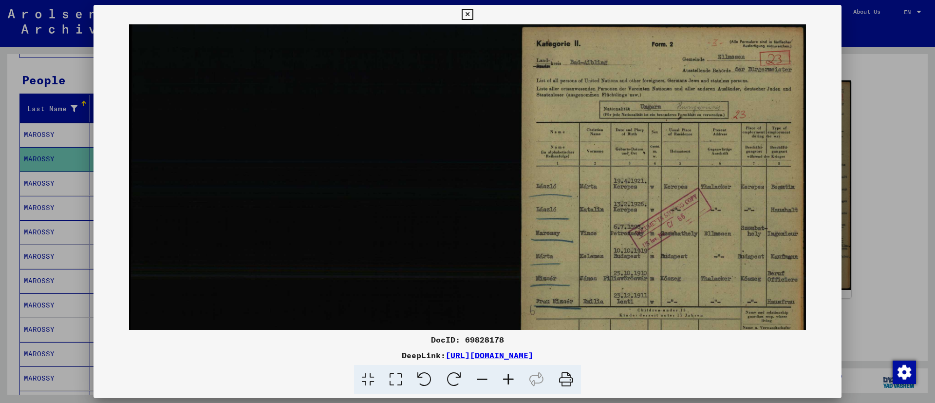
click at [507, 371] on icon at bounding box center [508, 380] width 26 height 30
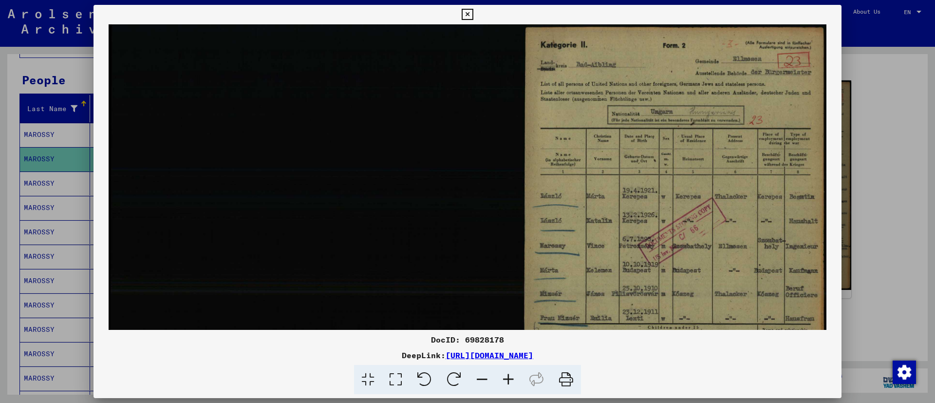
click at [507, 370] on icon at bounding box center [508, 380] width 26 height 30
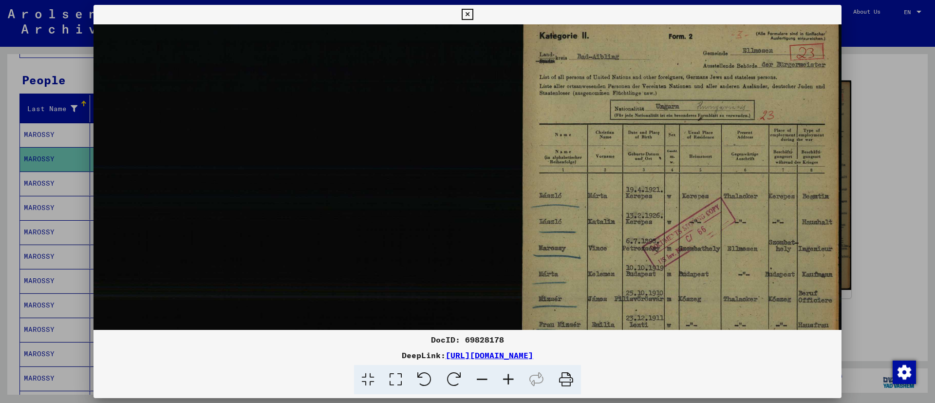
scroll to position [8, 11]
drag, startPoint x: 639, startPoint y: 291, endPoint x: 500, endPoint y: 283, distance: 139.1
click at [500, 283] on img at bounding box center [462, 242] width 759 height 452
click at [465, 9] on icon at bounding box center [467, 15] width 11 height 12
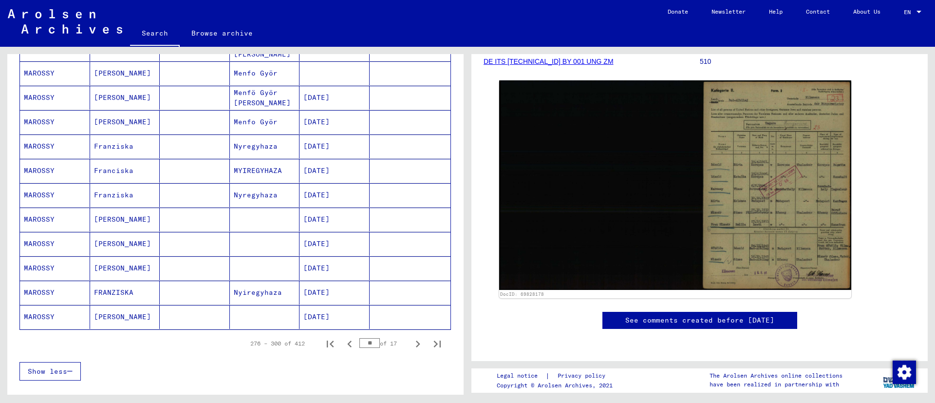
scroll to position [513, 0]
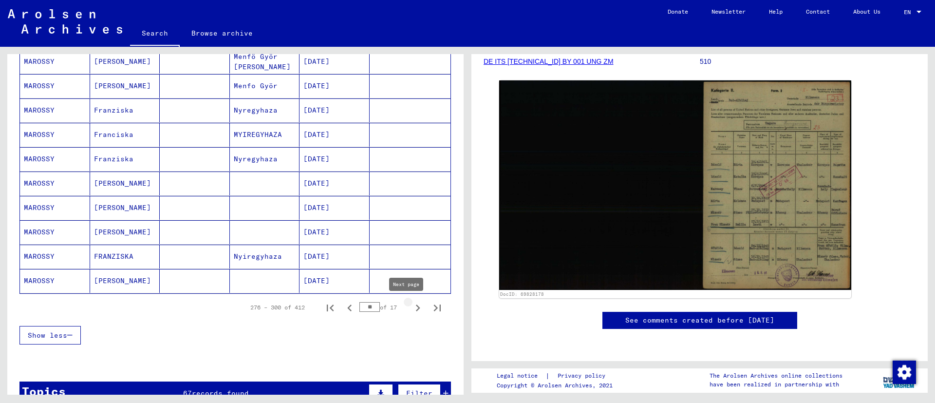
click at [411, 306] on icon "Next page" at bounding box center [418, 308] width 14 height 14
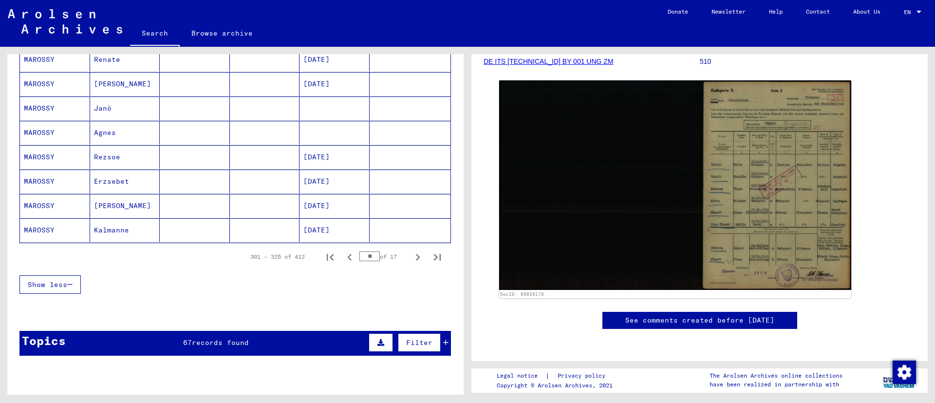
scroll to position [586, 0]
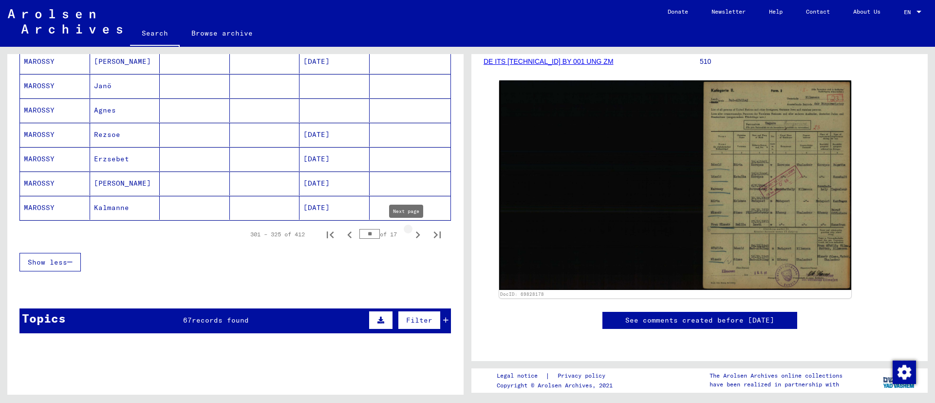
click at [411, 229] on icon "Next page" at bounding box center [418, 235] width 14 height 14
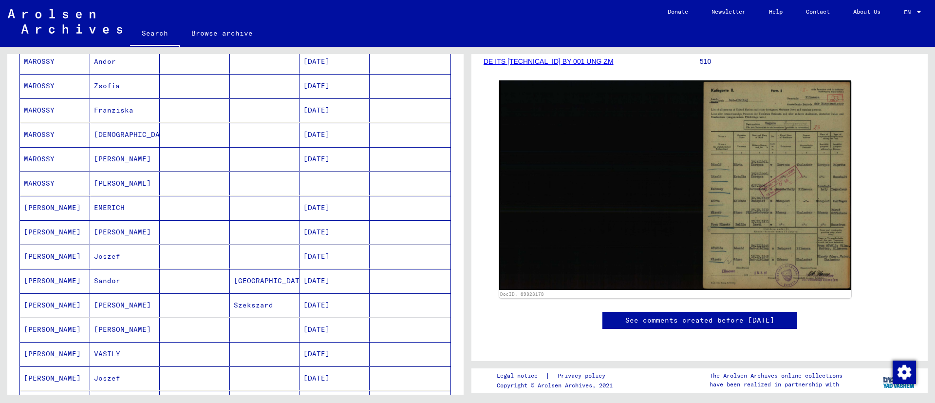
scroll to position [221, 0]
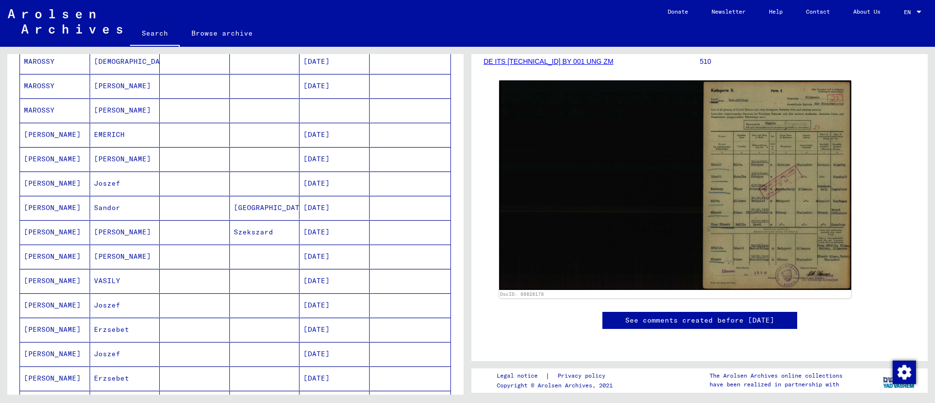
click at [139, 134] on mat-cell "EMERICH" at bounding box center [125, 135] width 70 height 24
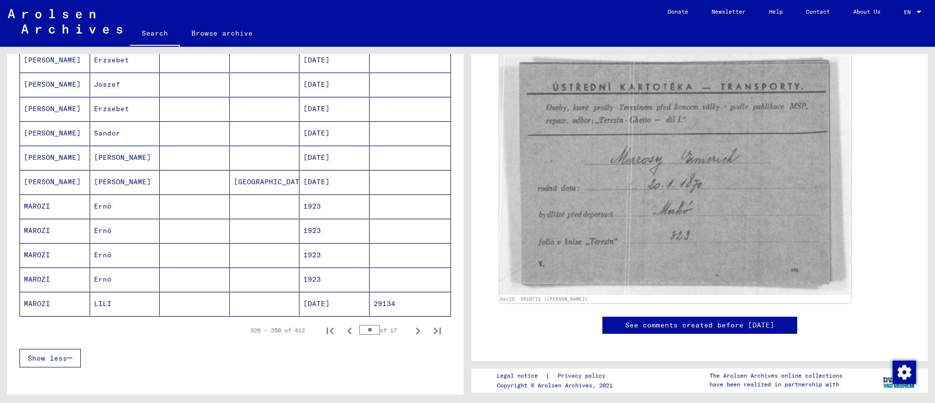
scroll to position [513, 0]
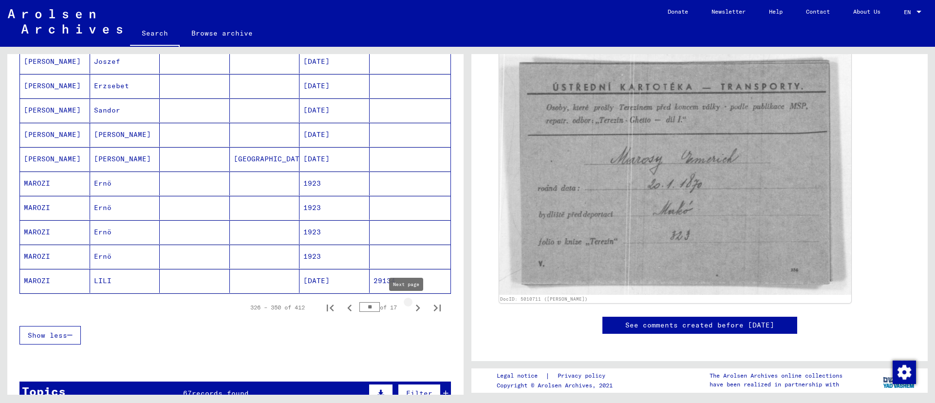
click at [411, 302] on icon "Next page" at bounding box center [418, 308] width 14 height 14
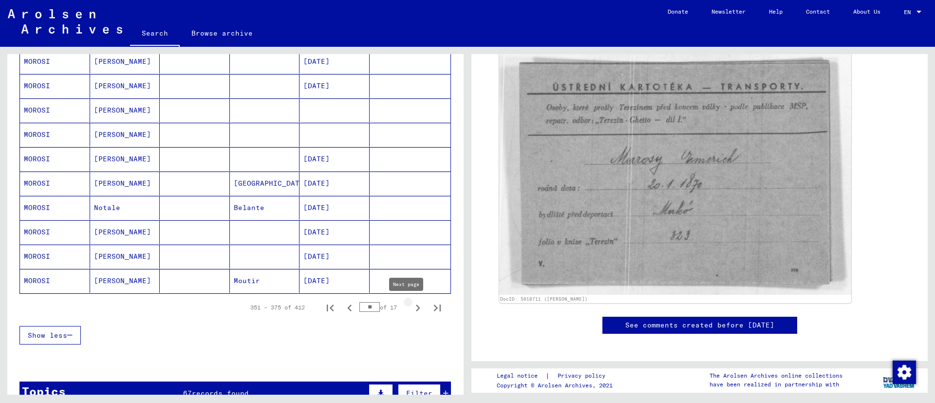
click at [411, 307] on icon "Next page" at bounding box center [418, 308] width 14 height 14
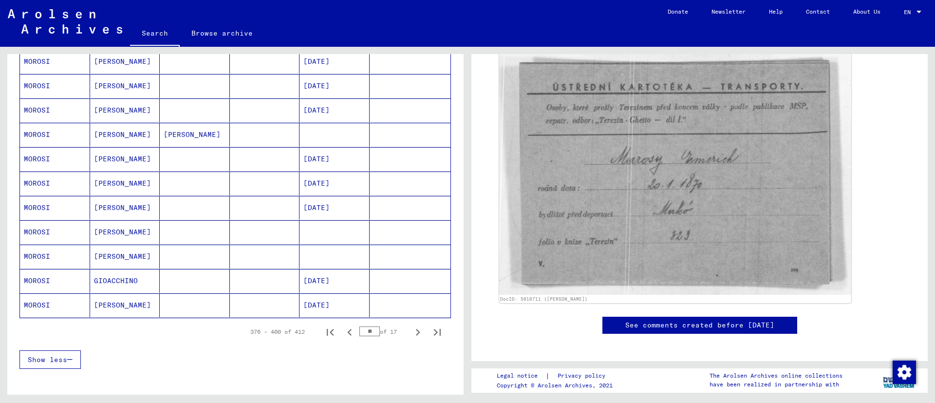
scroll to position [512, 0]
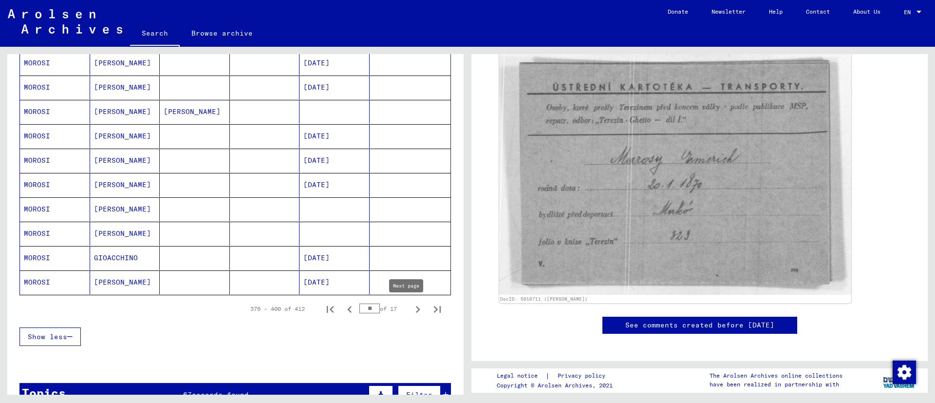
click at [411, 306] on icon "Next page" at bounding box center [418, 310] width 14 height 14
type input "**"
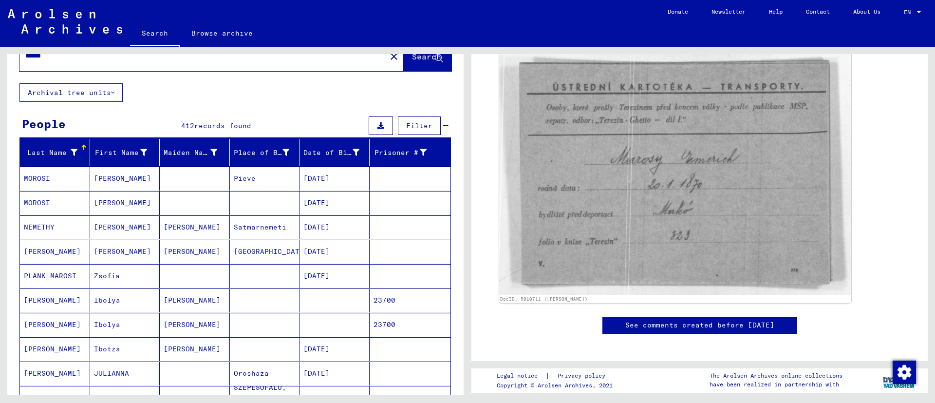
scroll to position [0, 0]
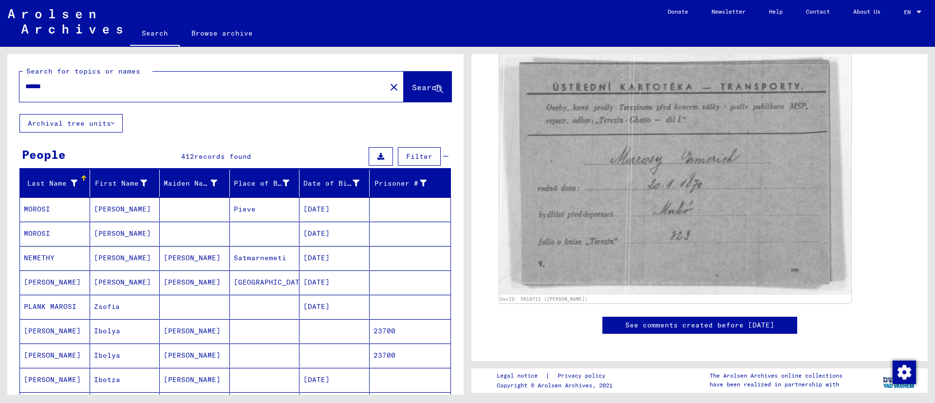
click at [181, 93] on div "******" at bounding box center [199, 87] width 361 height 22
click at [102, 84] on input "******" at bounding box center [202, 86] width 355 height 10
click at [388, 86] on mat-icon "close" at bounding box center [394, 87] width 12 height 12
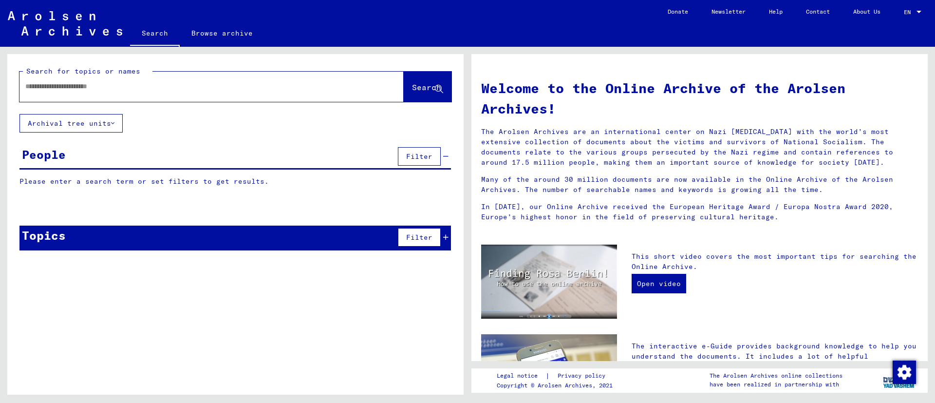
click at [80, 85] on input "text" at bounding box center [199, 86] width 349 height 10
type input "******"
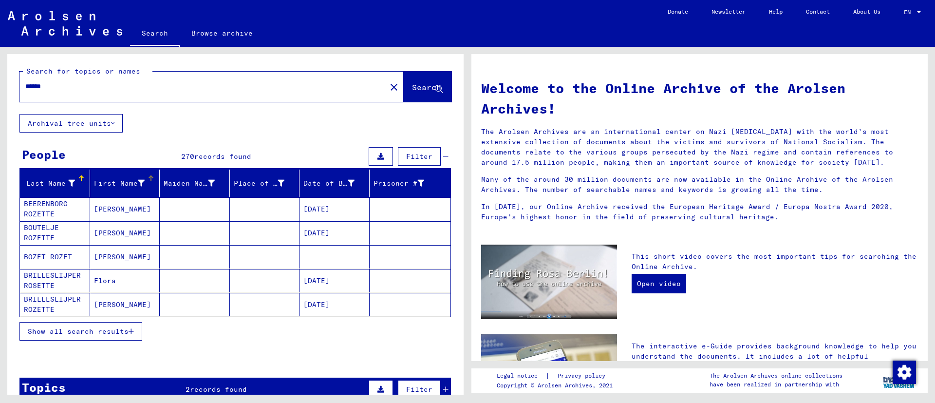
click at [138, 184] on icon at bounding box center [141, 183] width 7 height 7
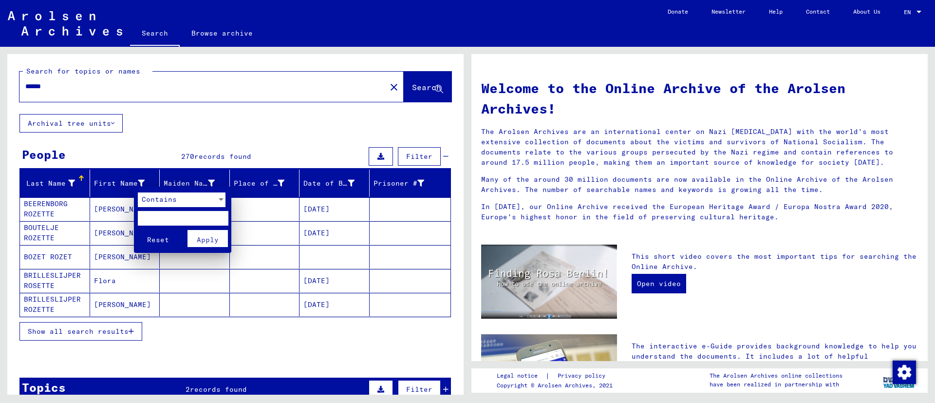
click at [167, 217] on input "text" at bounding box center [183, 218] width 90 height 15
type input "****"
click at [212, 240] on span "Apply" at bounding box center [208, 239] width 22 height 9
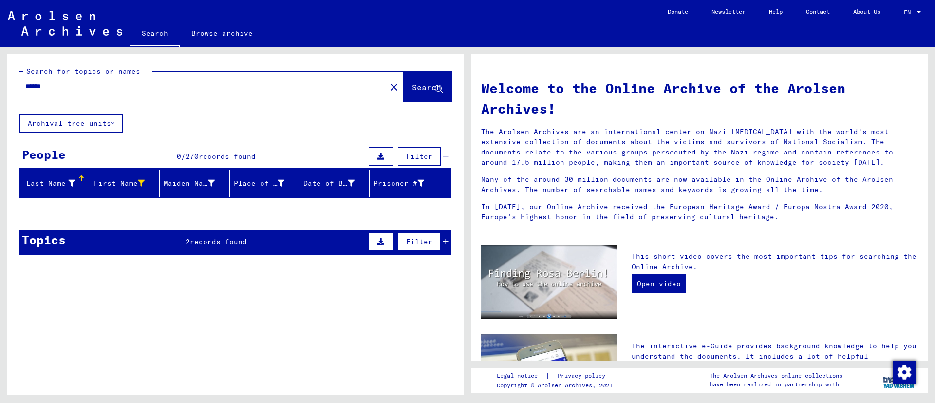
click at [59, 90] on input "******" at bounding box center [199, 86] width 349 height 10
drag, startPoint x: 60, startPoint y: 91, endPoint x: 9, endPoint y: 94, distance: 51.3
click at [9, 94] on div "Search for topics or names ****** close Search" at bounding box center [235, 84] width 456 height 60
click at [74, 88] on input "******" at bounding box center [199, 86] width 349 height 10
type input "*****"
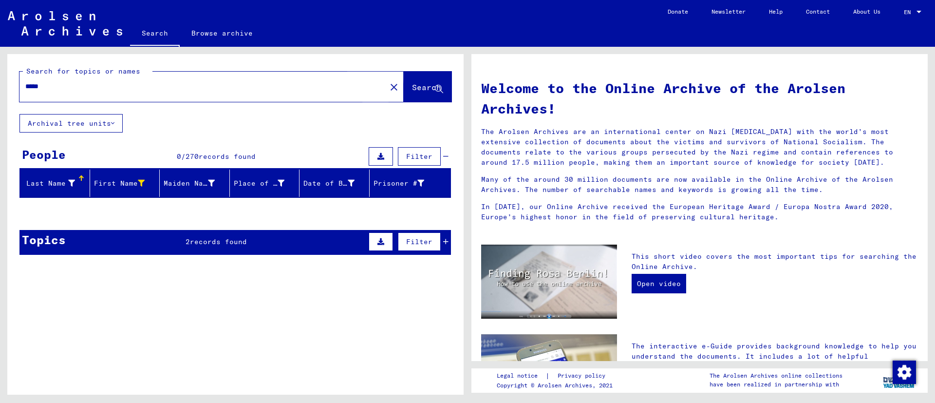
click at [415, 88] on span "Search" at bounding box center [426, 87] width 29 height 10
